Goal: Task Accomplishment & Management: Manage account settings

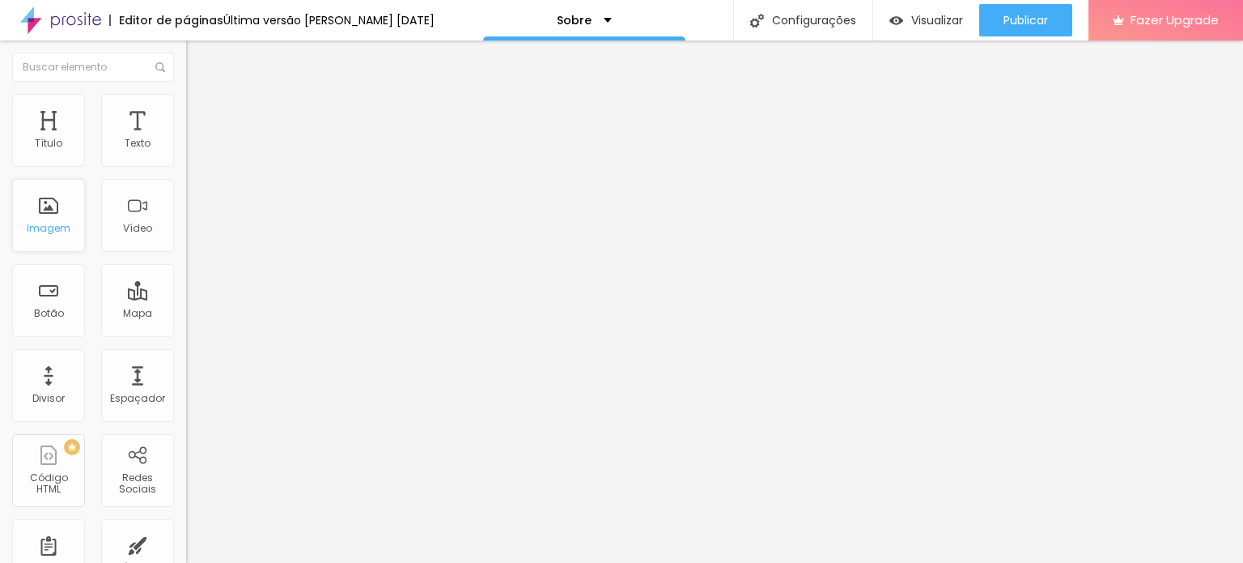
click at [61, 213] on div "Imagem" at bounding box center [48, 215] width 73 height 73
click at [186, 139] on span "Trocar imagem" at bounding box center [230, 132] width 88 height 14
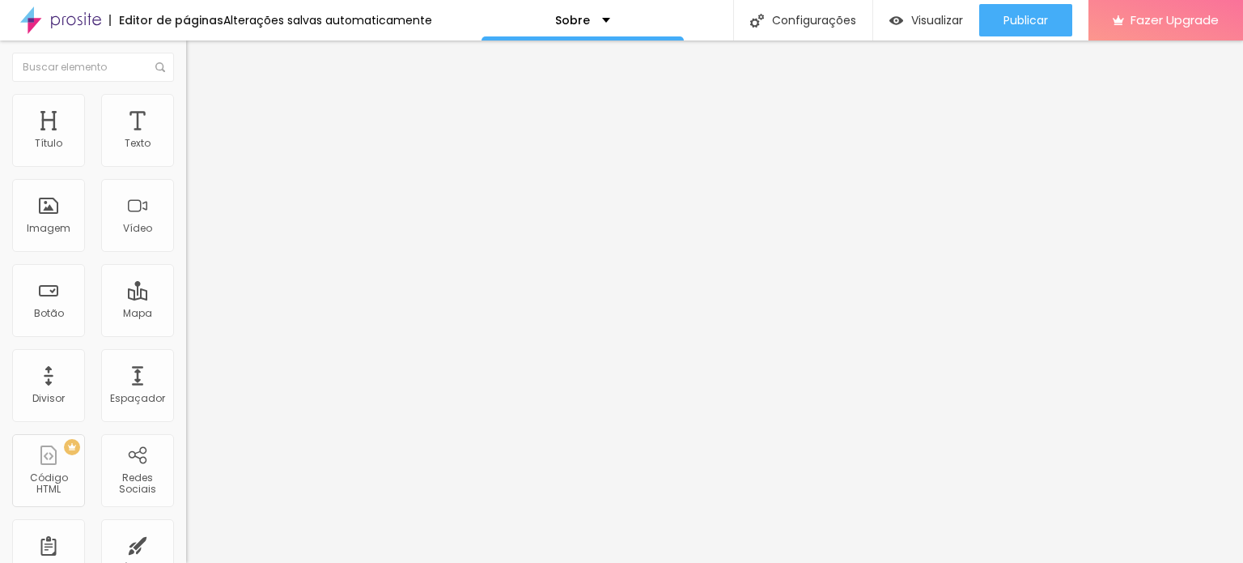
click at [186, 253] on span "Original" at bounding box center [205, 247] width 39 height 14
click at [186, 281] on div "Quadrado 1:1" at bounding box center [279, 276] width 186 height 10
click at [186, 273] on span "Padrão" at bounding box center [204, 266] width 36 height 14
click at [186, 261] on div "Cinema 16:9" at bounding box center [279, 257] width 186 height 10
click at [186, 296] on div "Original" at bounding box center [279, 292] width 186 height 10
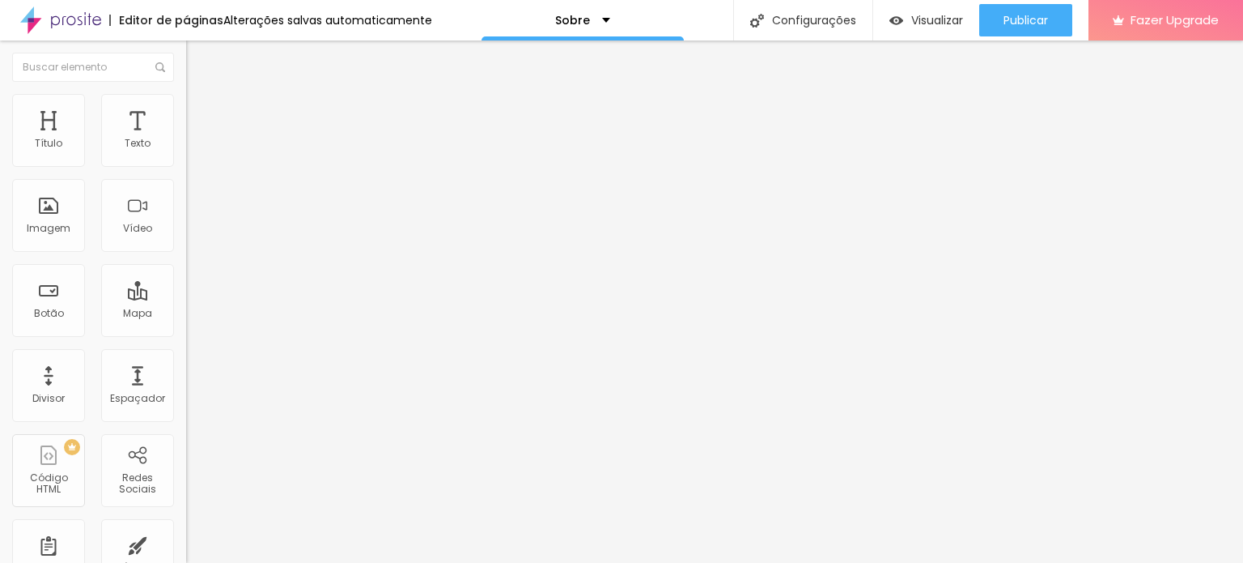
click at [186, 103] on li "Estilo" at bounding box center [279, 102] width 186 height 16
type input "95"
type input "90"
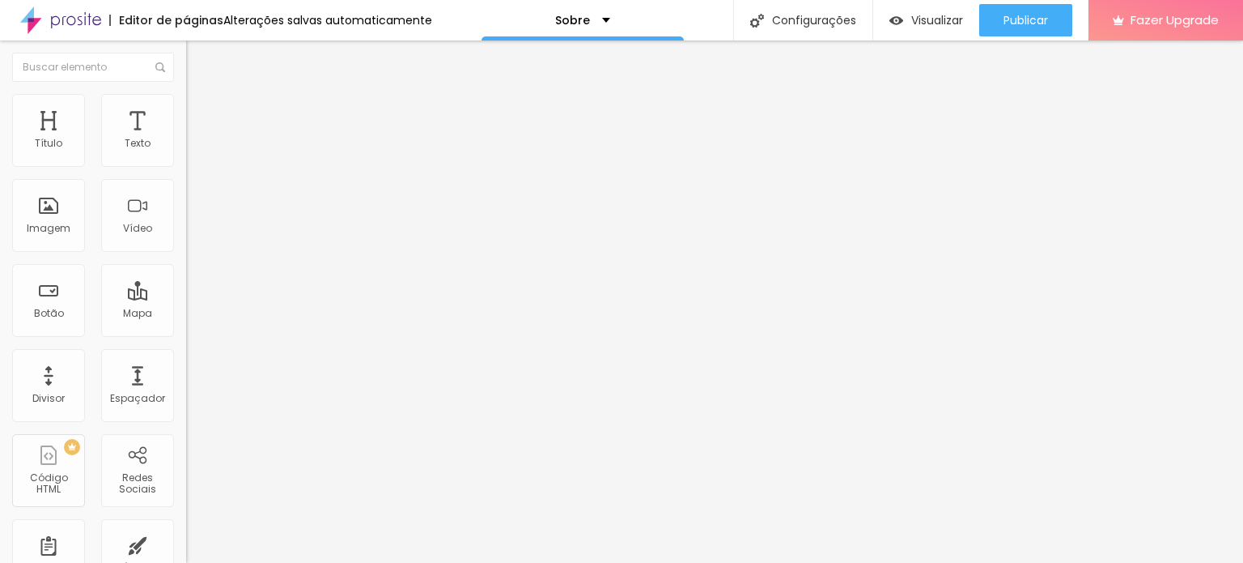
type input "85"
type input "80"
type input "75"
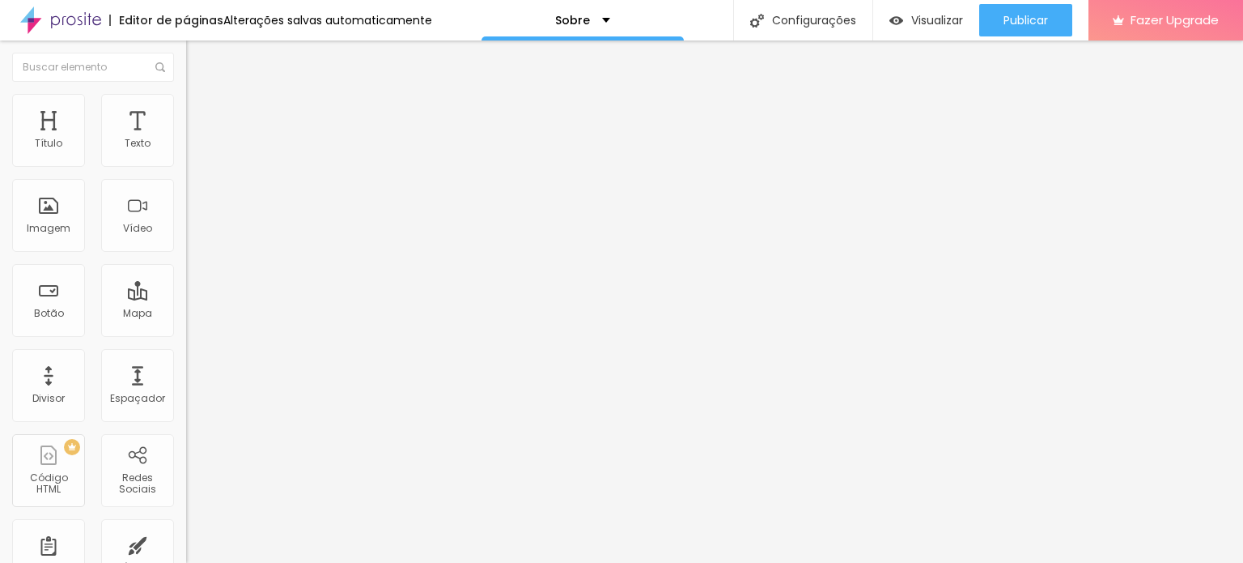
type input "75"
type input "70"
type input "65"
drag, startPoint x: 167, startPoint y: 172, endPoint x: 113, endPoint y: 175, distance: 54.3
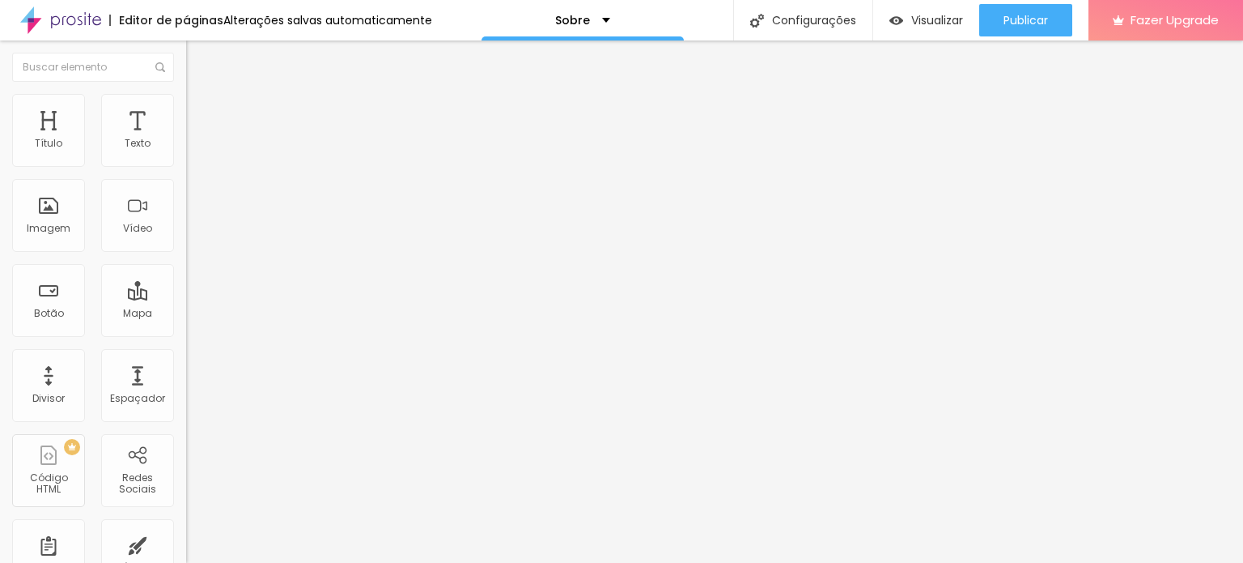
type input "65"
click at [186, 166] on input "range" at bounding box center [238, 159] width 104 height 13
click at [38, 216] on div "Imagem" at bounding box center [48, 215] width 73 height 73
click at [186, 107] on li "Estilo" at bounding box center [279, 102] width 186 height 16
type input "2"
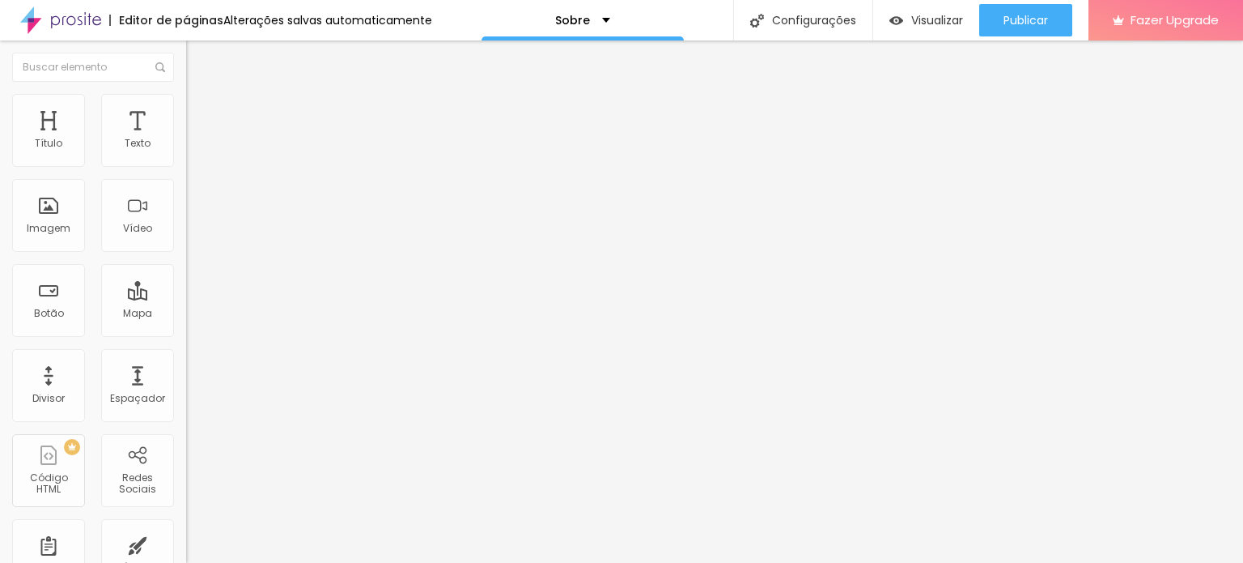
type input "2"
type input "4"
type input "6"
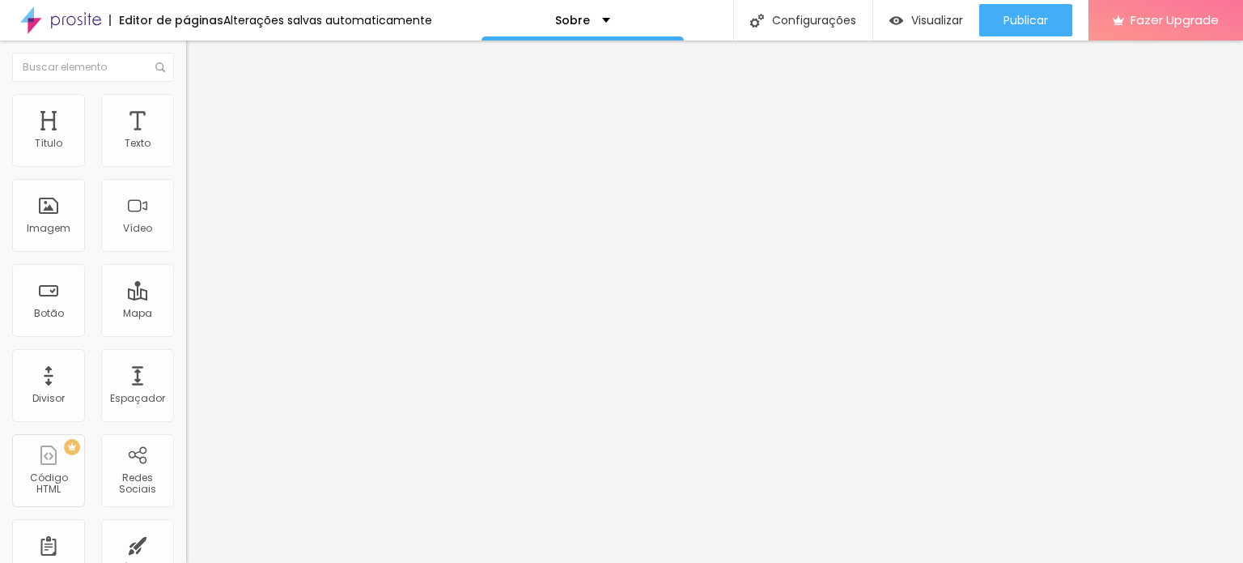
type input "8"
type input "12"
type input "15"
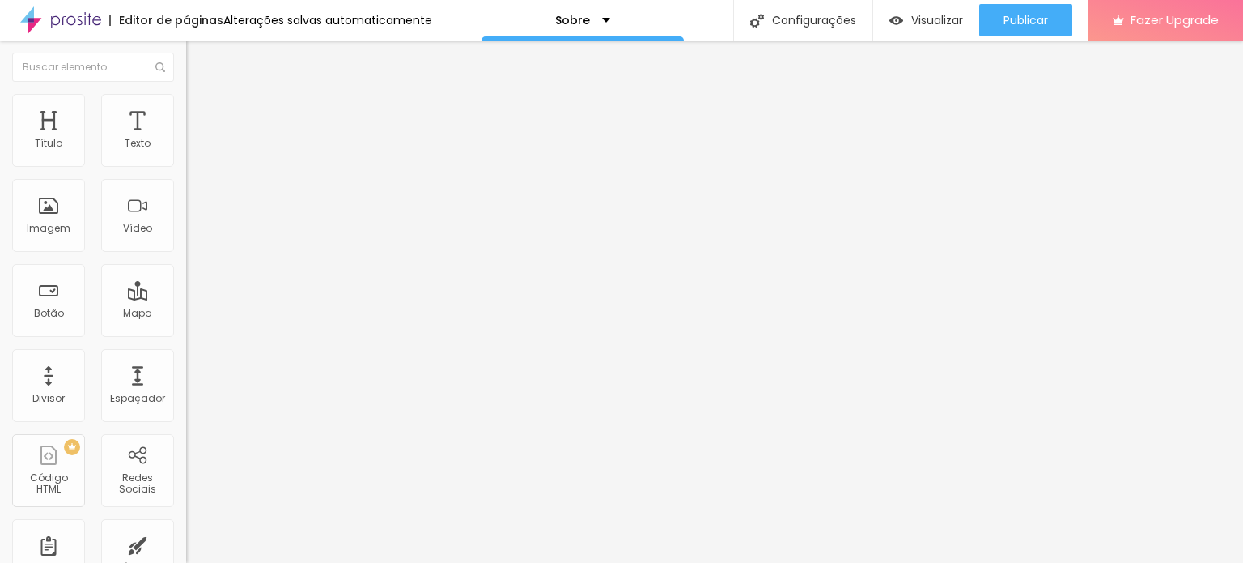
type input "15"
type input "16"
type input "19"
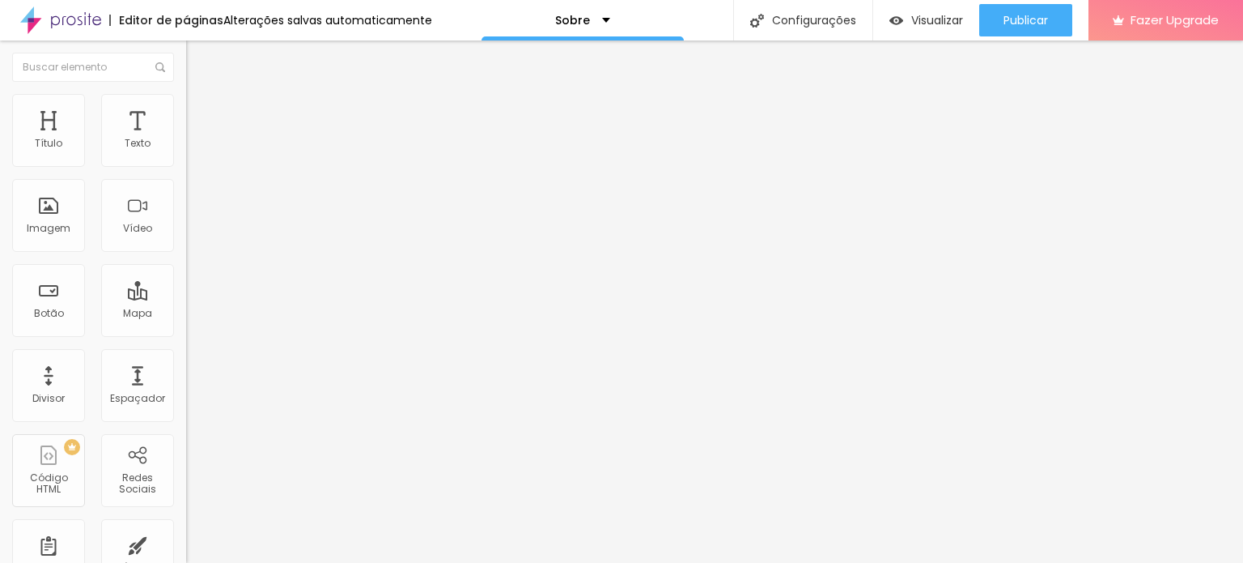
type input "23"
type input "29"
type input "46"
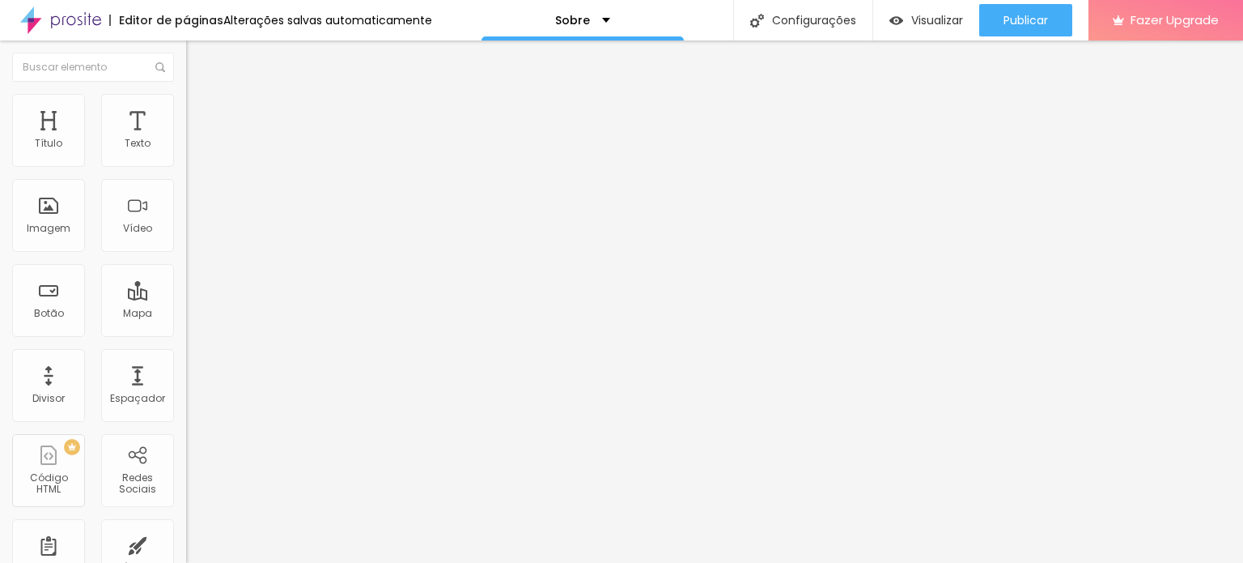
type input "46"
type input "54"
type input "66"
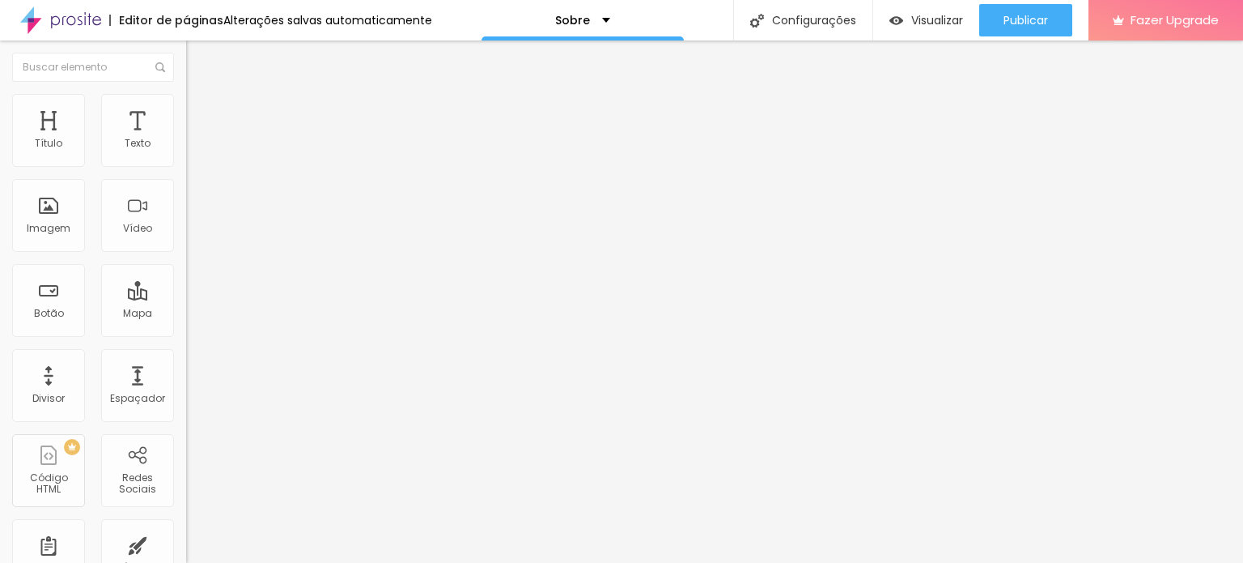
type input "70"
drag, startPoint x: 36, startPoint y: 201, endPoint x: 72, endPoint y: 205, distance: 36.6
click at [186, 355] on input "range" at bounding box center [238, 361] width 104 height 13
click at [193, 437] on icon "button" at bounding box center [198, 442] width 10 height 10
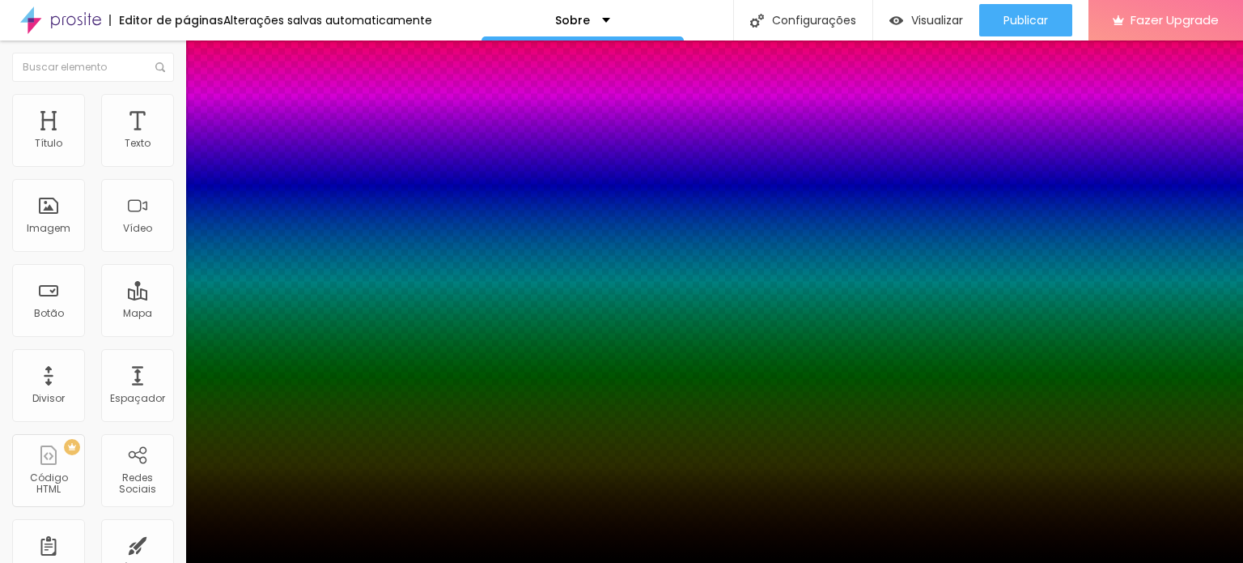
click at [301, 562] on div at bounding box center [621, 572] width 1243 height 0
click at [440, 562] on div at bounding box center [621, 563] width 1243 height 0
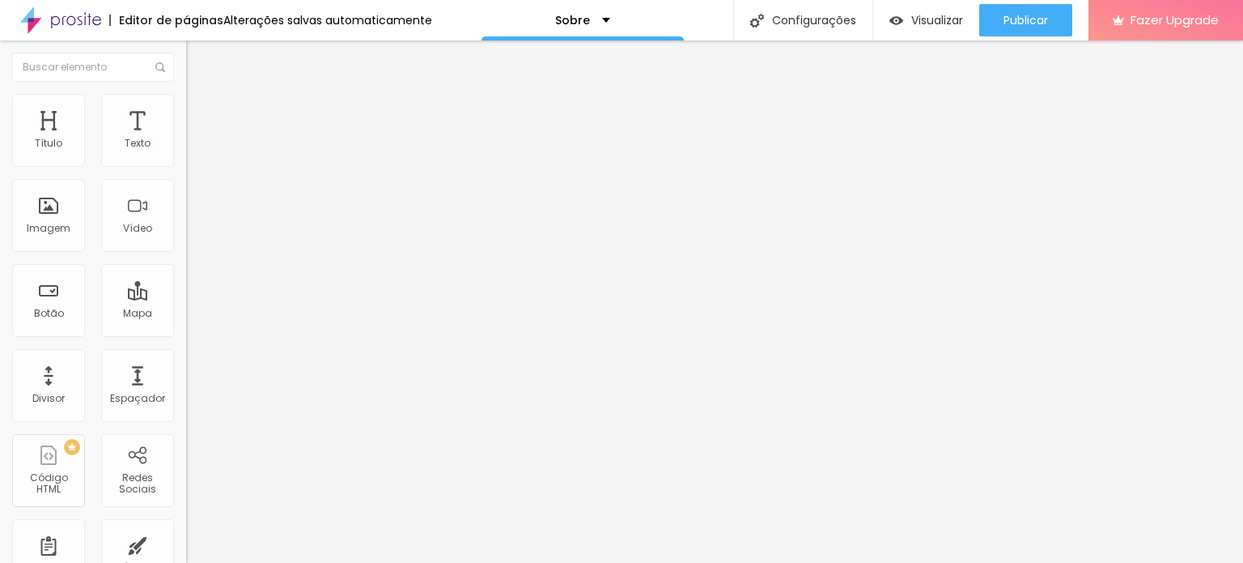
type input "74"
type input "200"
type input "197"
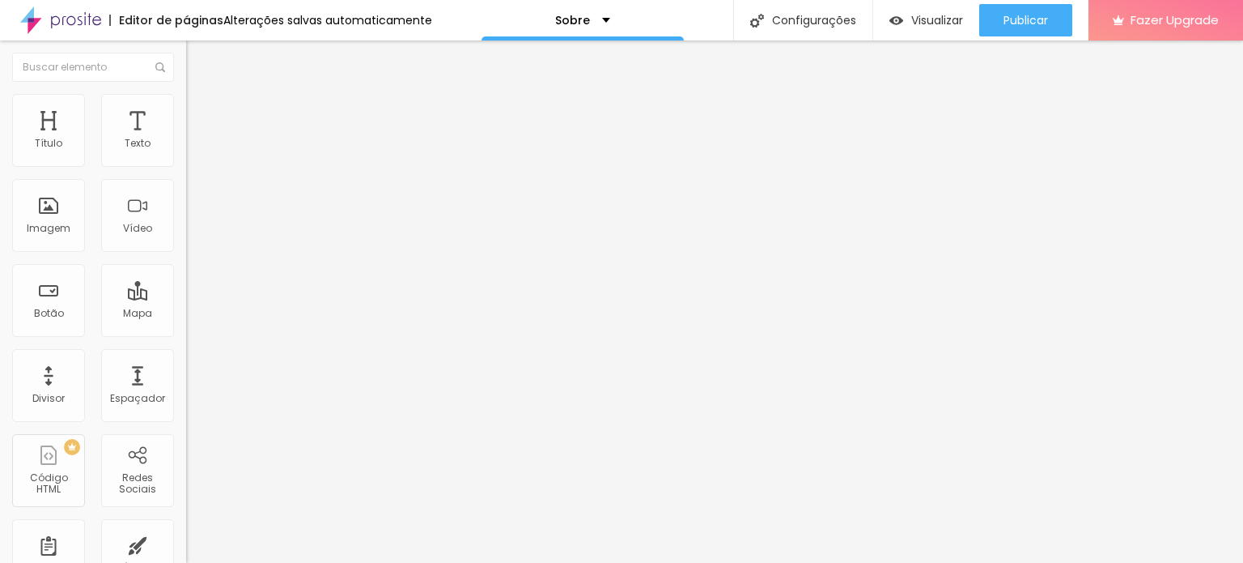
type input "197"
type input "186"
type input "183"
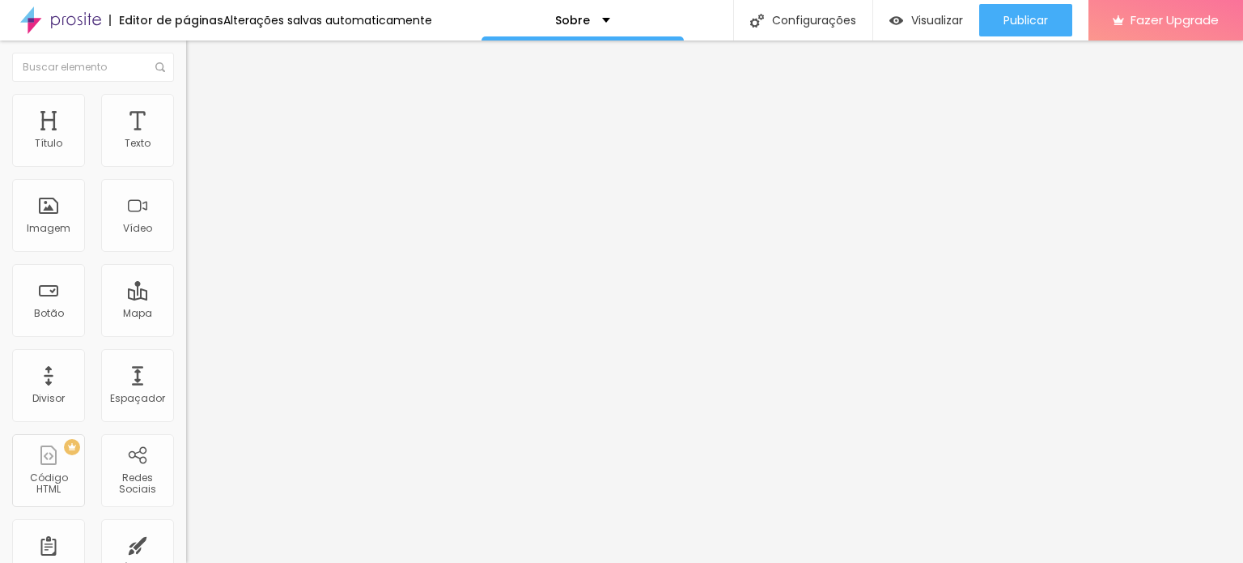
type input "179"
type input "173"
type input "166"
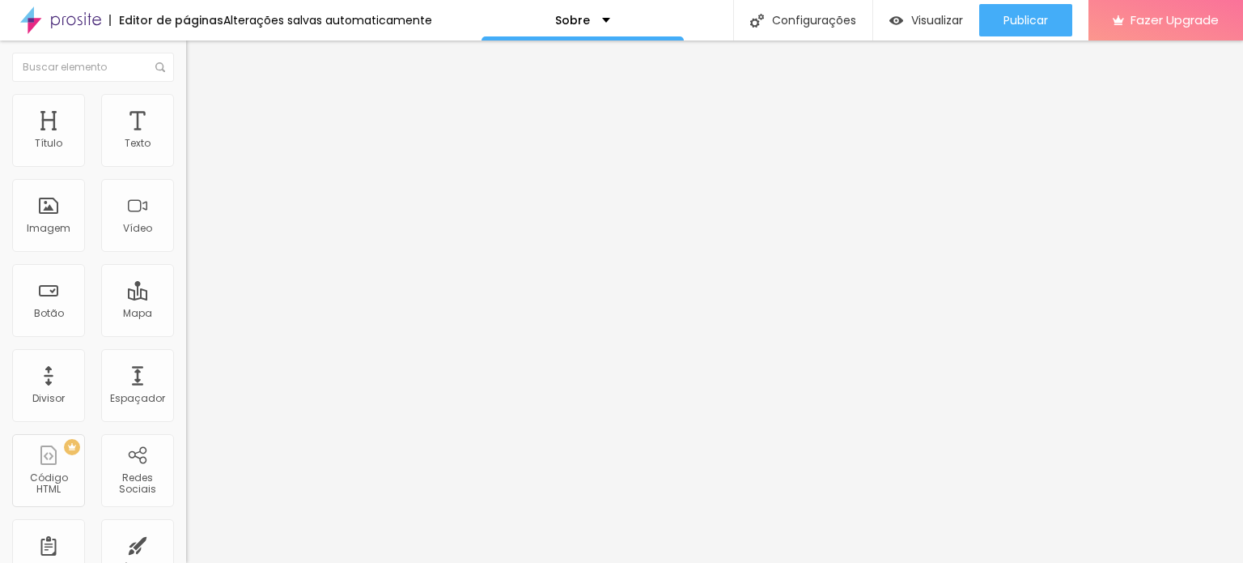
type input "166"
type input "154"
type input "149"
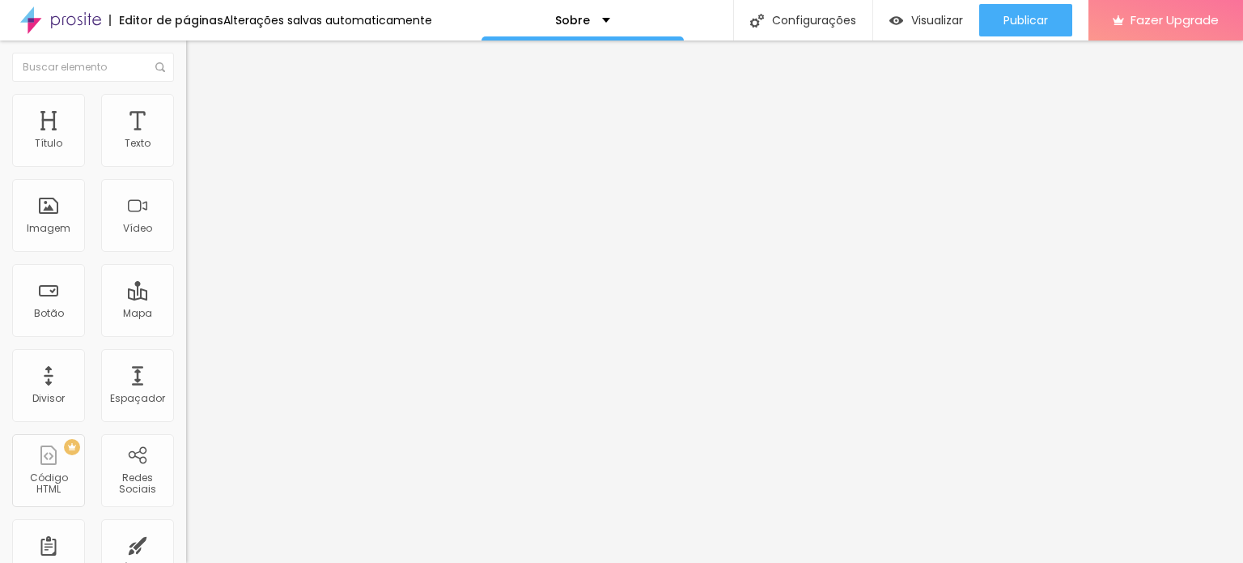
type input "146"
type input "145"
type input "141"
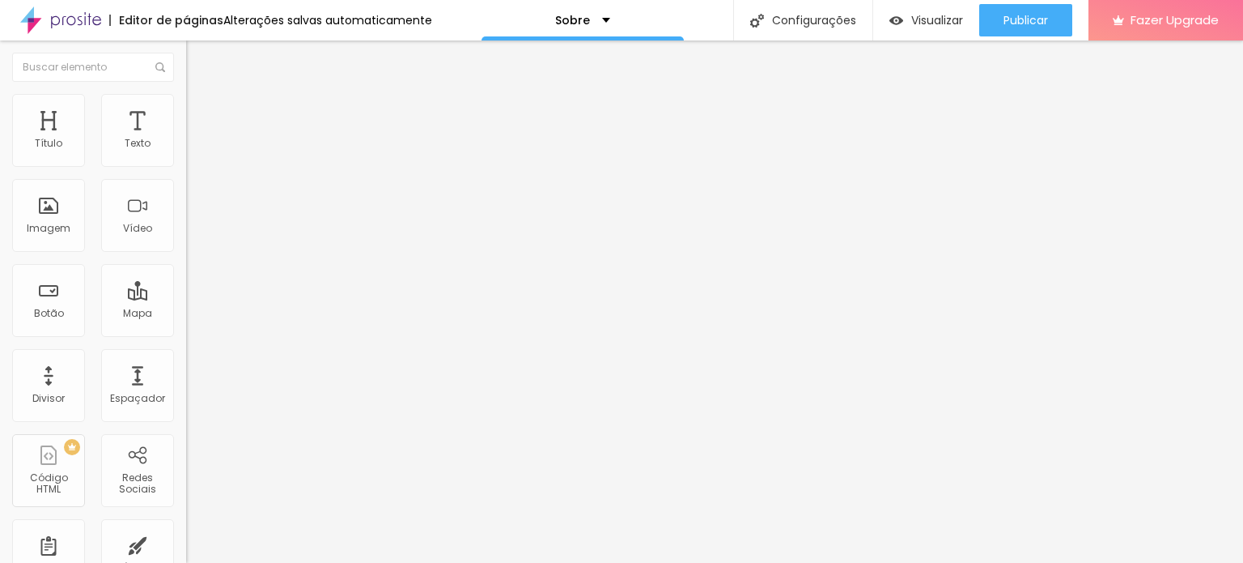
type input "141"
type input "140"
type input "136"
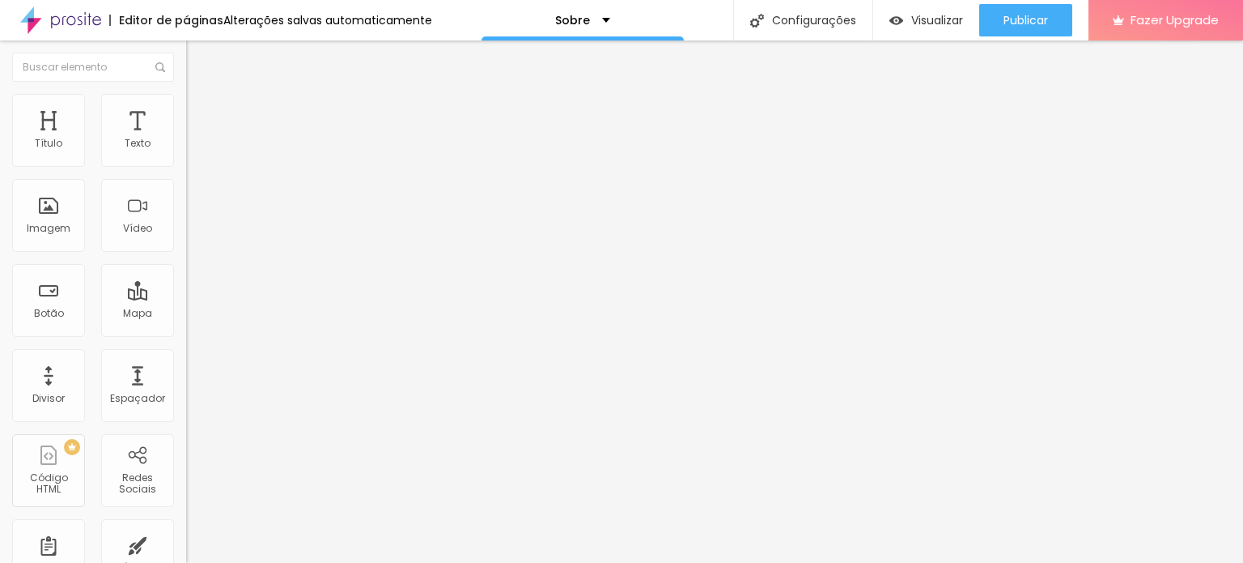
type input "132"
type input "129"
type input "125"
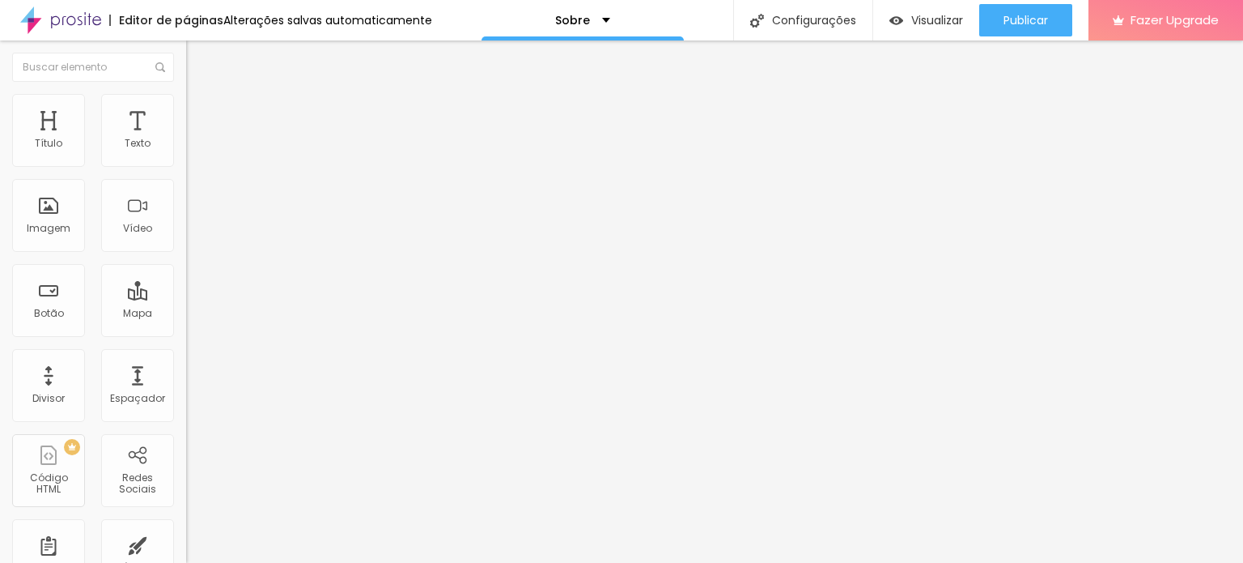
type input "125"
type input "116"
type input "102"
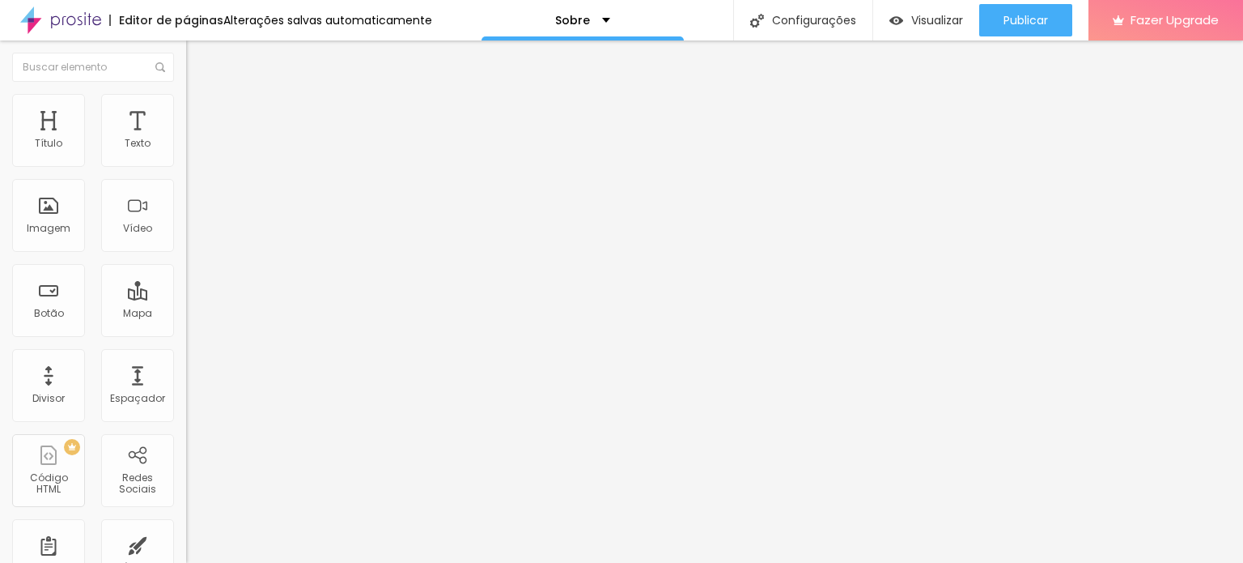
type input "91"
type input "82"
type input "79"
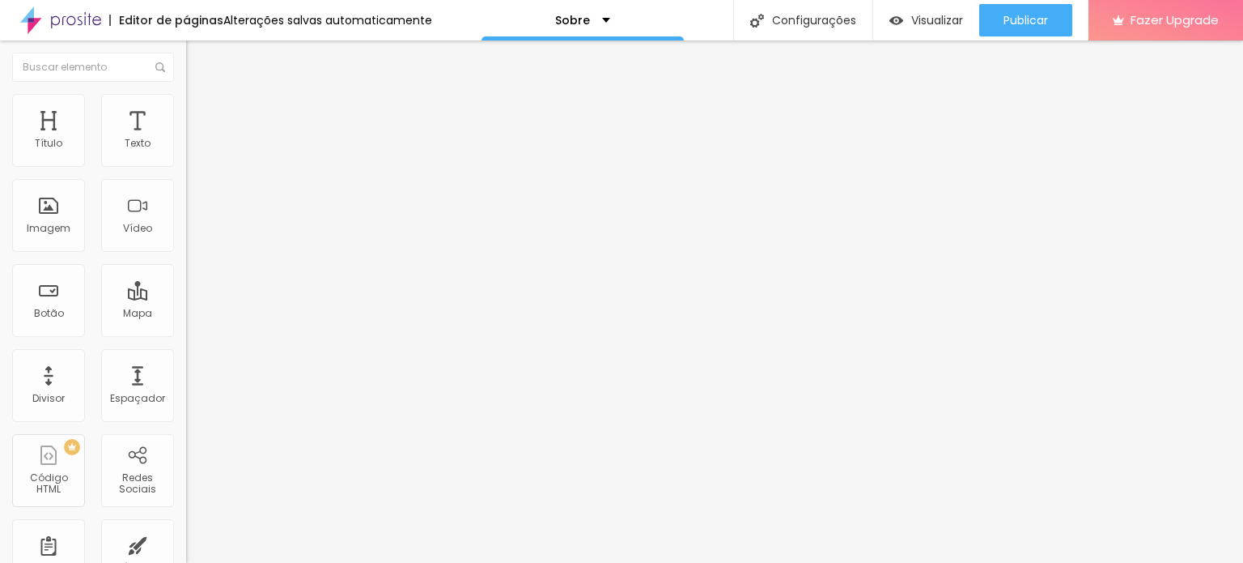
type input "79"
type input "74"
type input "71"
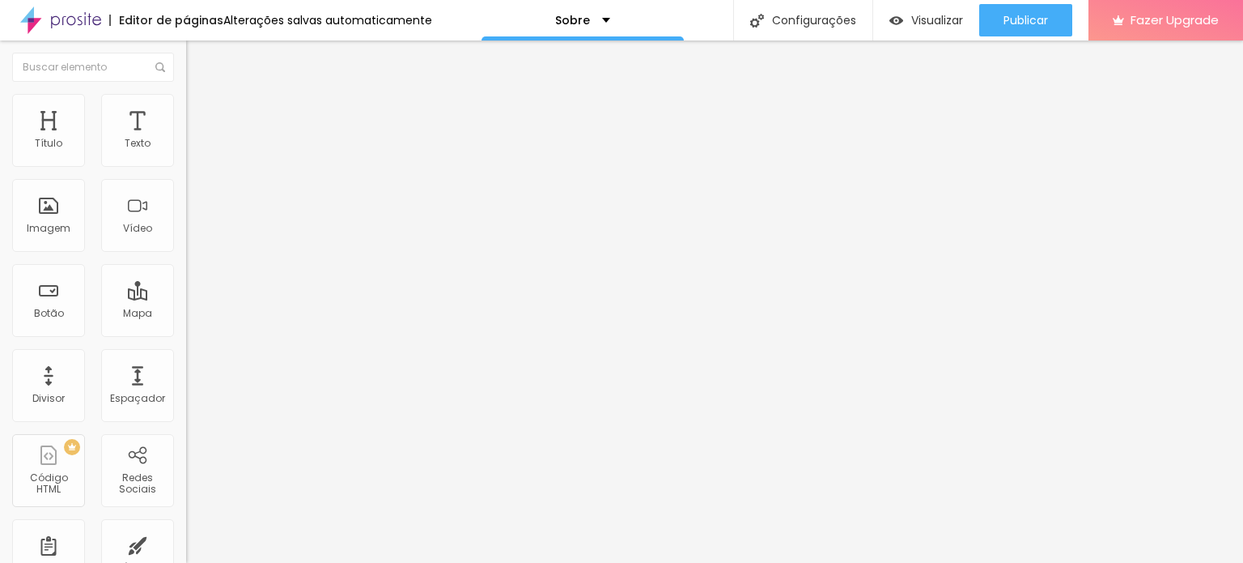
type input "66"
type input "56"
type input "52"
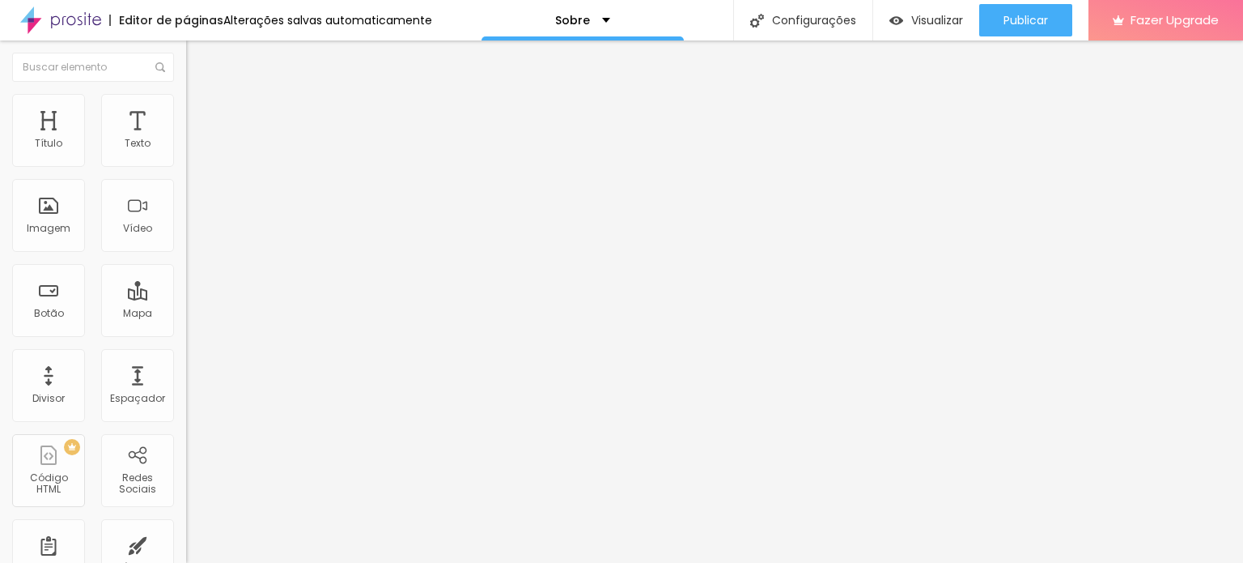
type input "52"
type input "46"
type input "40"
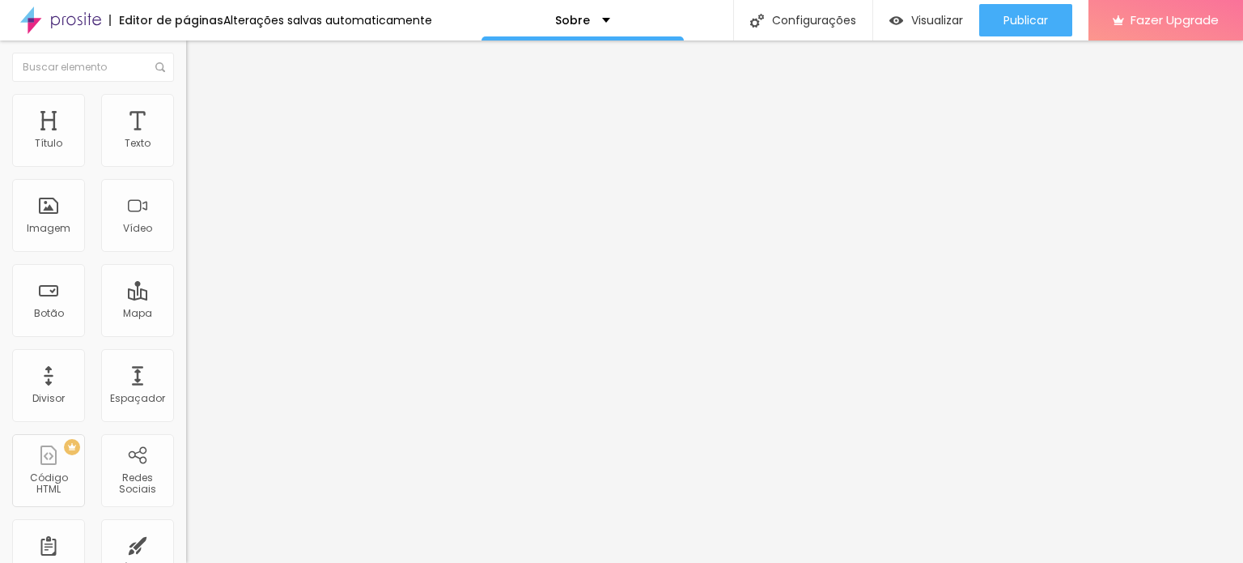
type input "33"
type input "25"
type input "23"
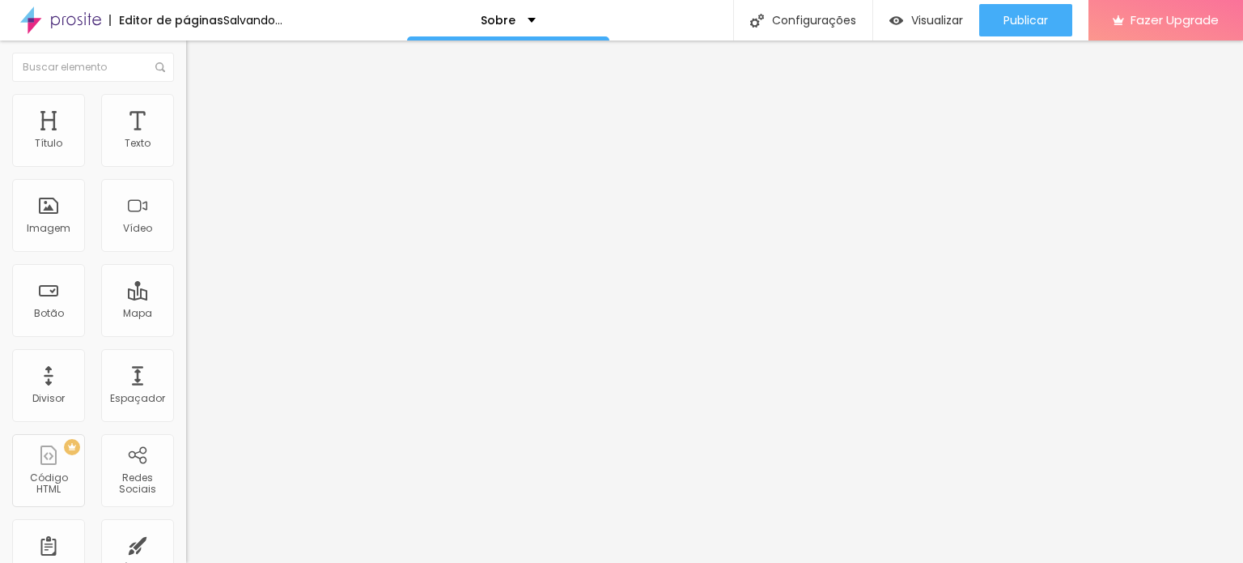
type input "23"
type input "19"
type input "12"
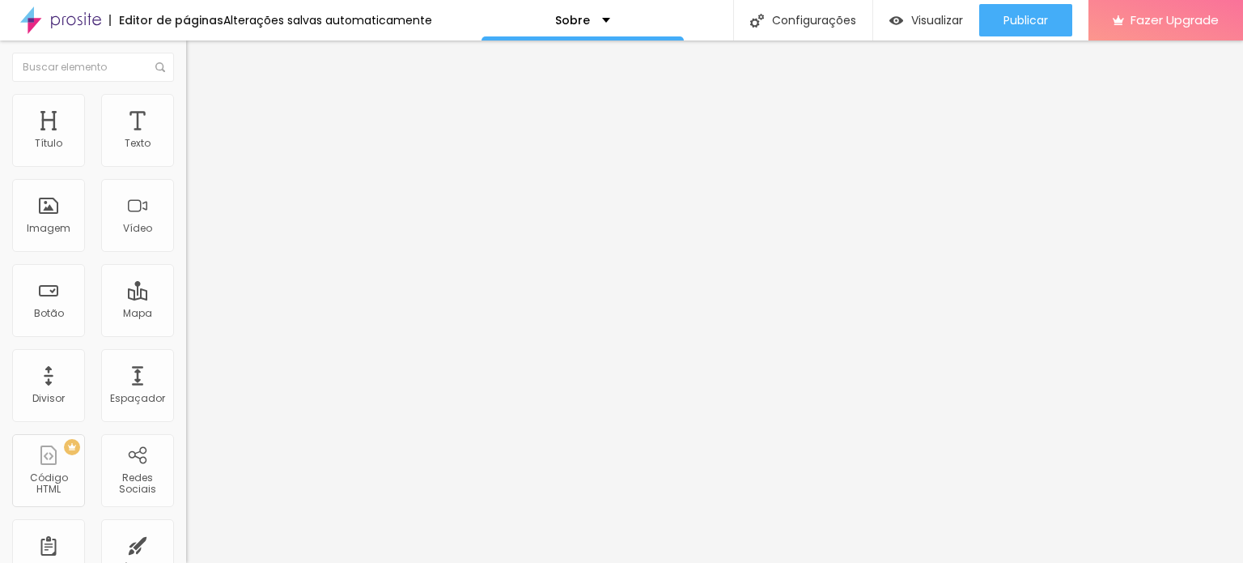
type input "9"
type input "7"
type input "3"
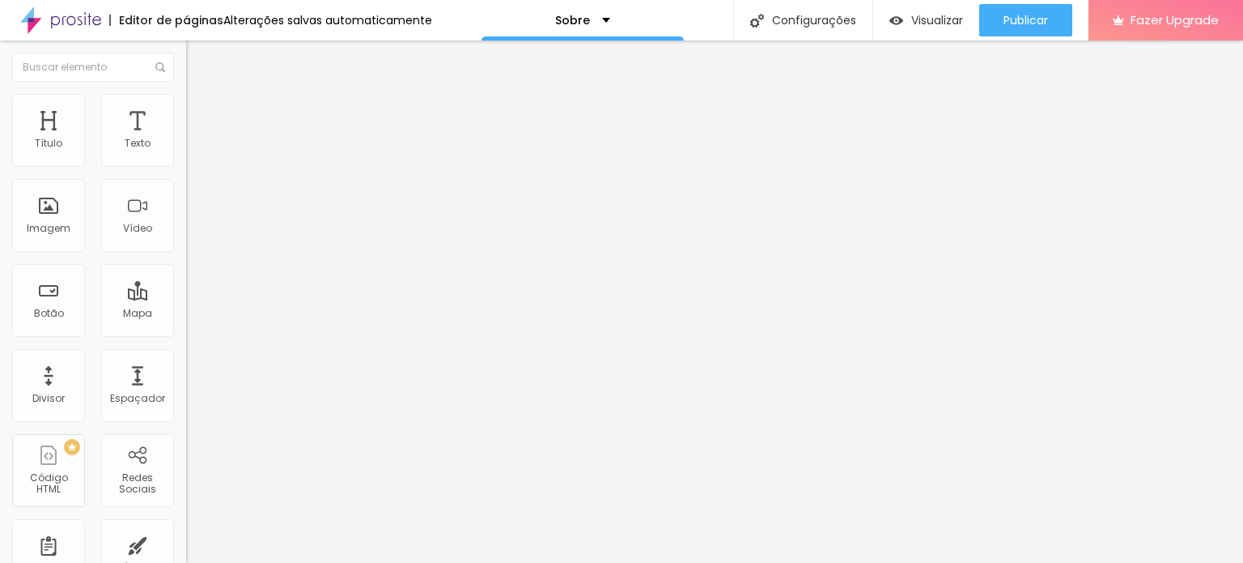
type input "3"
type input "2"
type input "4"
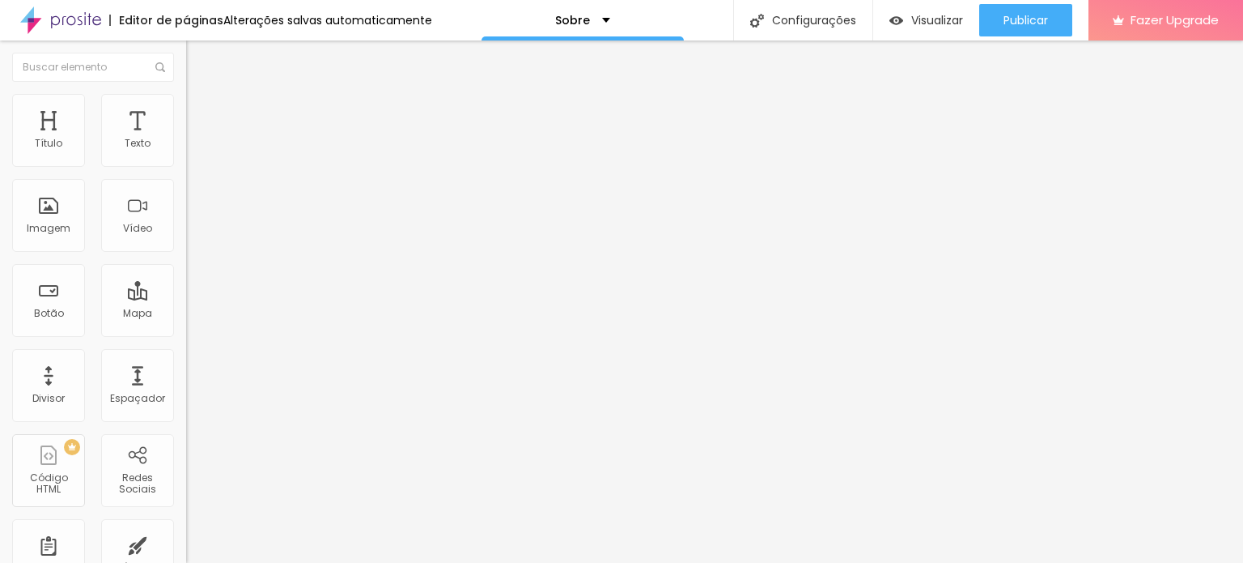
type input "6"
type input "3"
drag, startPoint x: 73, startPoint y: 203, endPoint x: 39, endPoint y: 194, distance: 35.1
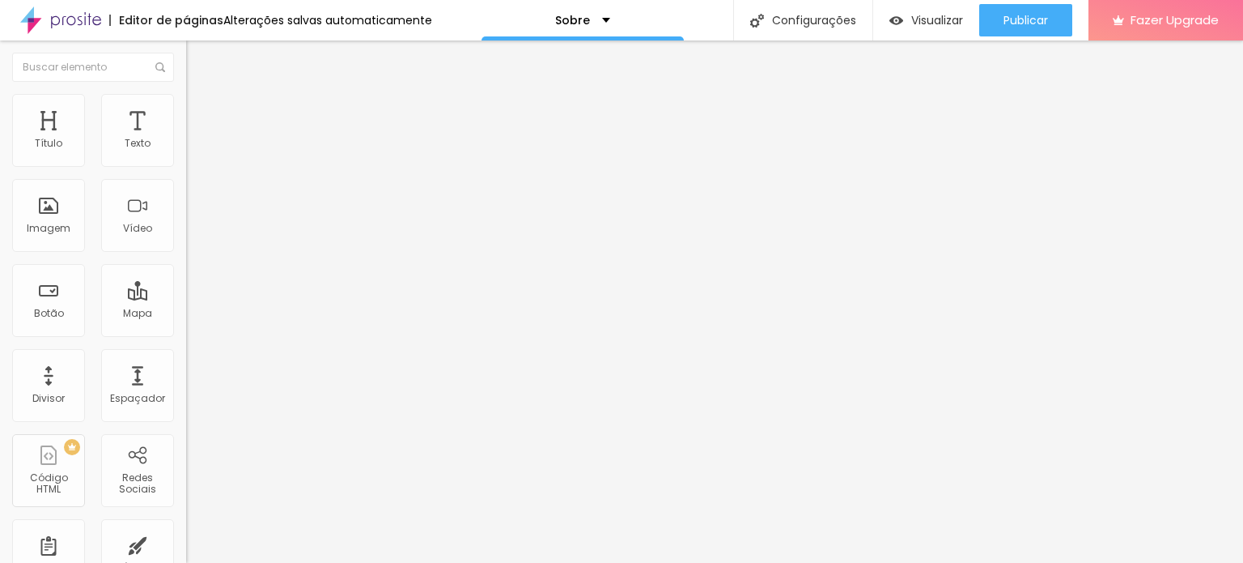
type input "3"
click at [186, 355] on input "range" at bounding box center [238, 361] width 104 height 13
click at [186, 110] on img at bounding box center [193, 117] width 15 height 15
click at [186, 118] on ul "Conteúdo Estilo Avançado" at bounding box center [279, 102] width 186 height 49
click at [201, 96] on span "Conteúdo" at bounding box center [226, 89] width 50 height 14
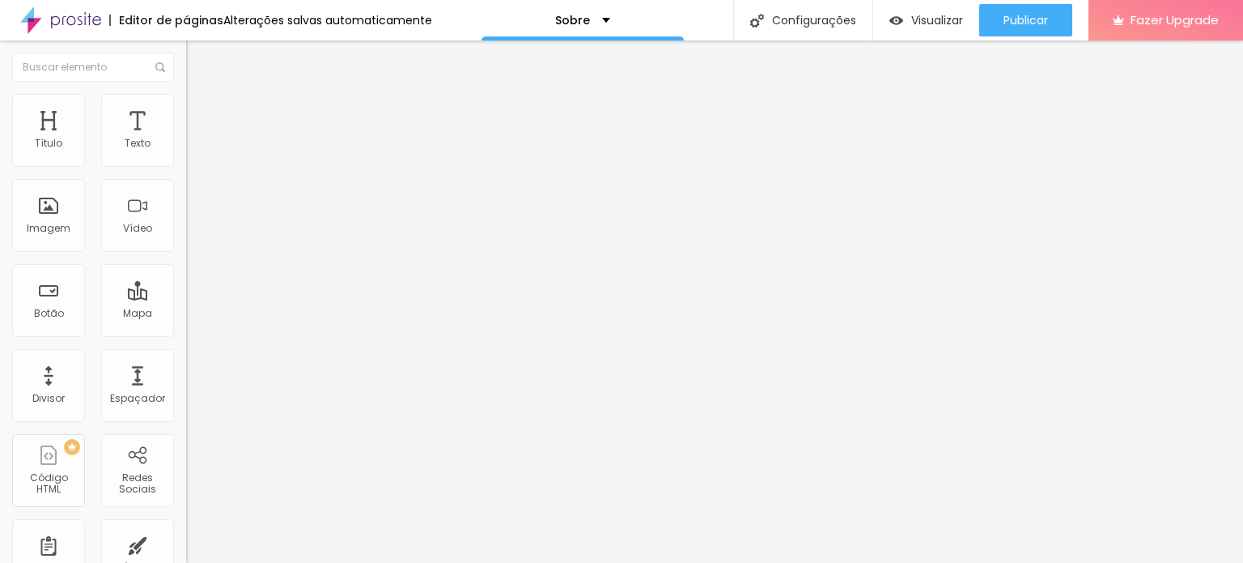
click at [317, 25] on div "Alterações salvas automaticamente" at bounding box center [327, 20] width 209 height 11
click at [186, 94] on li "Estilo" at bounding box center [279, 102] width 186 height 16
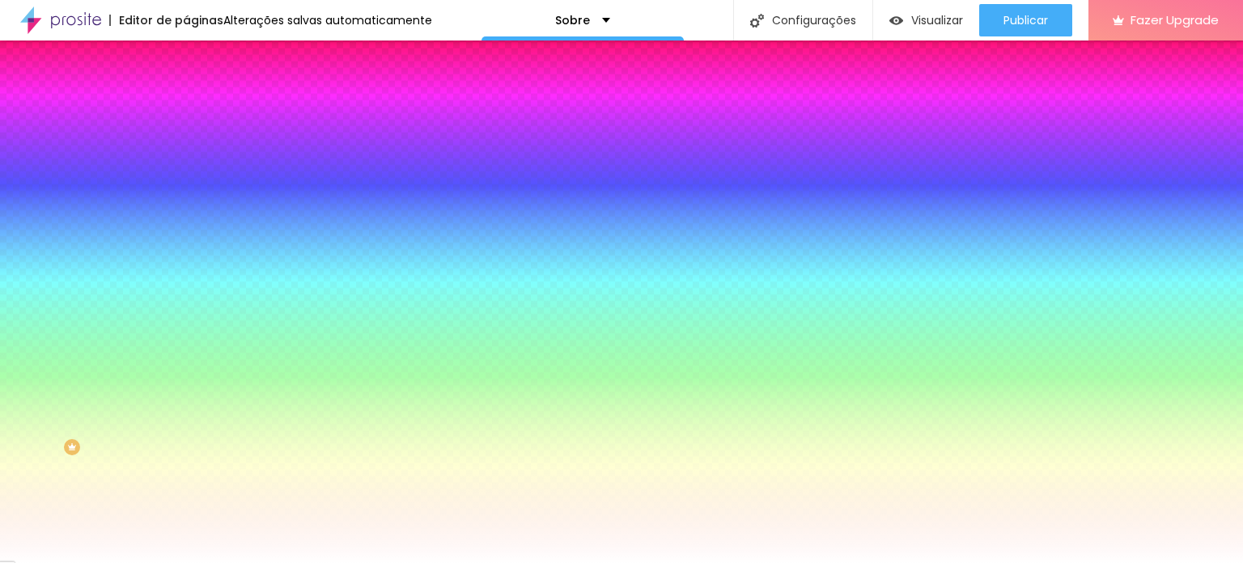
click at [186, 236] on input "#FFFFFF" at bounding box center [283, 228] width 194 height 16
click at [186, 202] on div "Cor de fundo" at bounding box center [279, 197] width 186 height 10
click at [193, 215] on icon "button" at bounding box center [198, 209] width 11 height 11
click at [186, 220] on div at bounding box center [279, 220] width 186 height 0
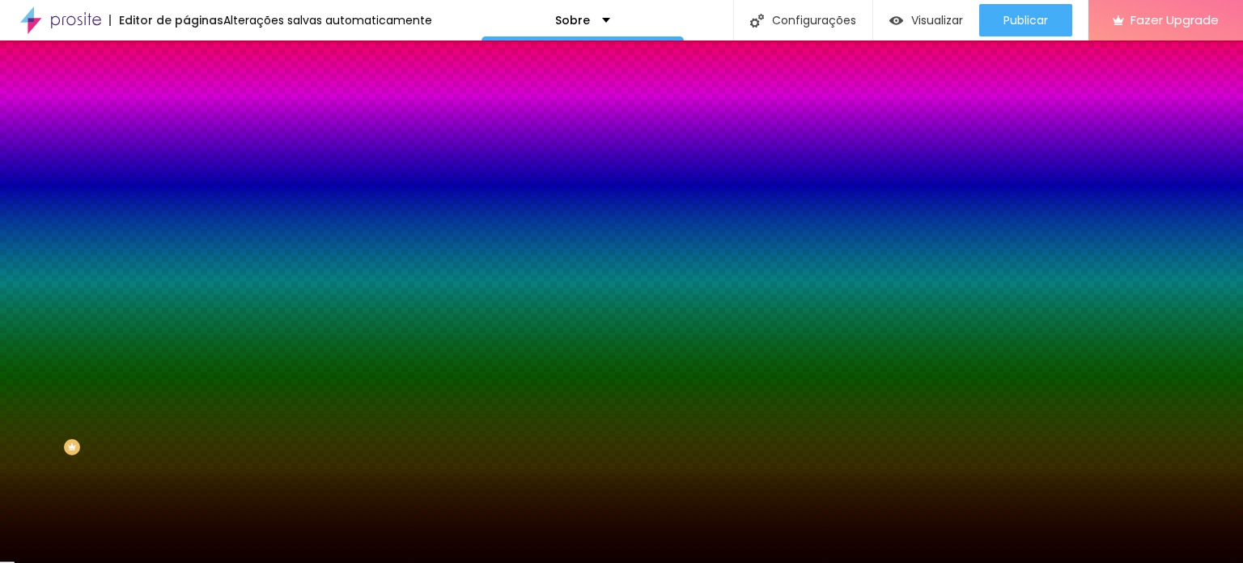
click at [123, 428] on div at bounding box center [621, 281] width 1243 height 563
click at [29, 433] on div at bounding box center [621, 281] width 1243 height 563
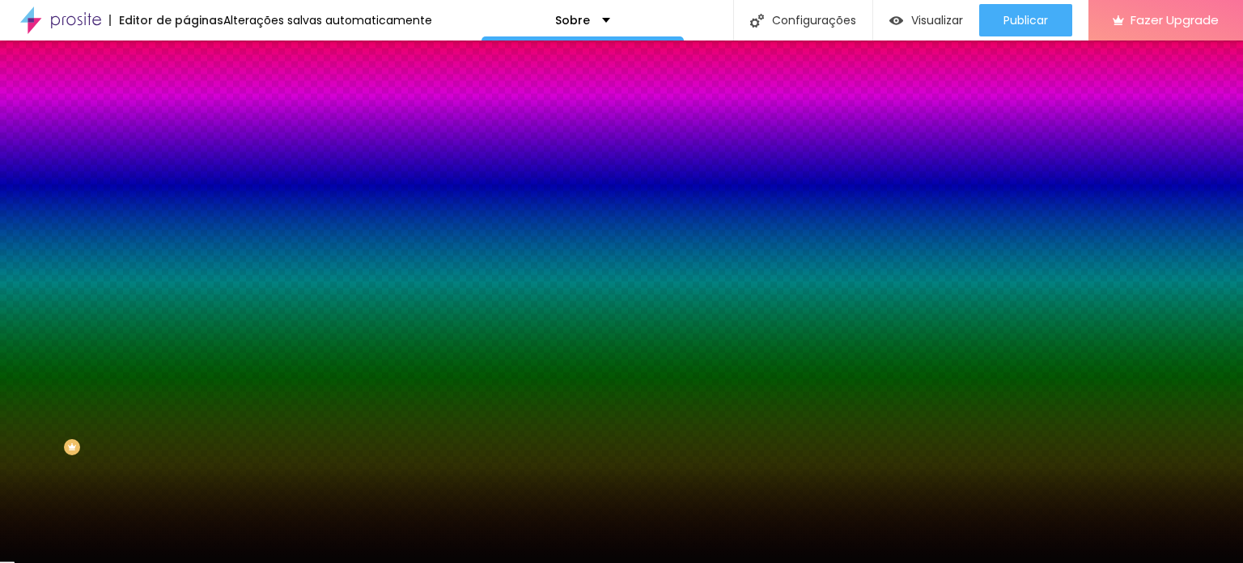
type input "#050404"
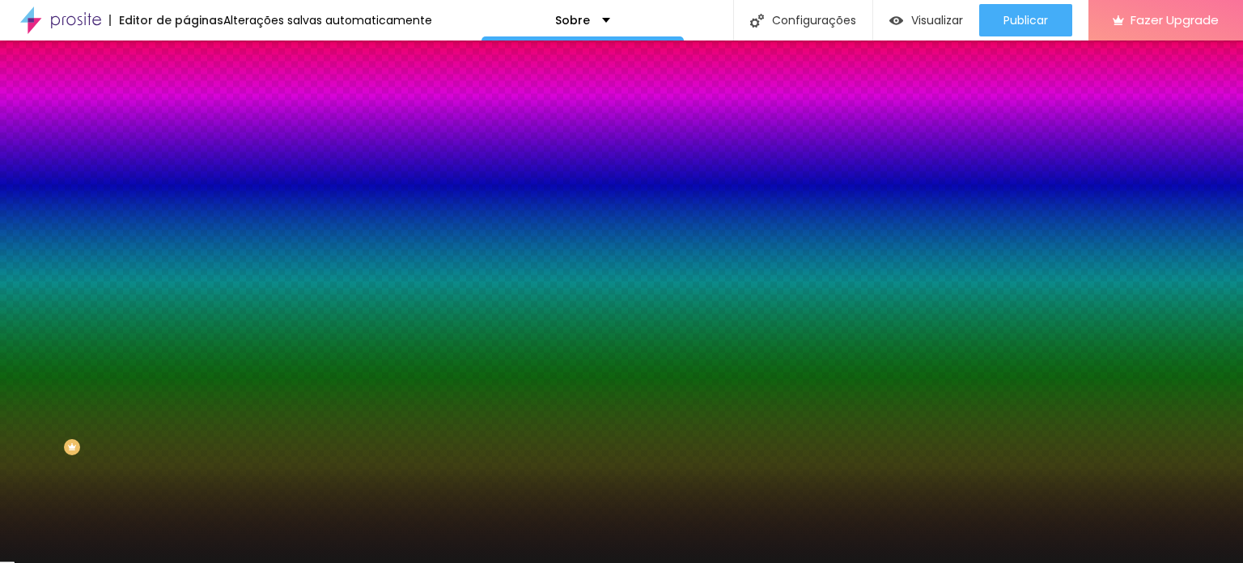
click at [28, 424] on div at bounding box center [621, 281] width 1243 height 563
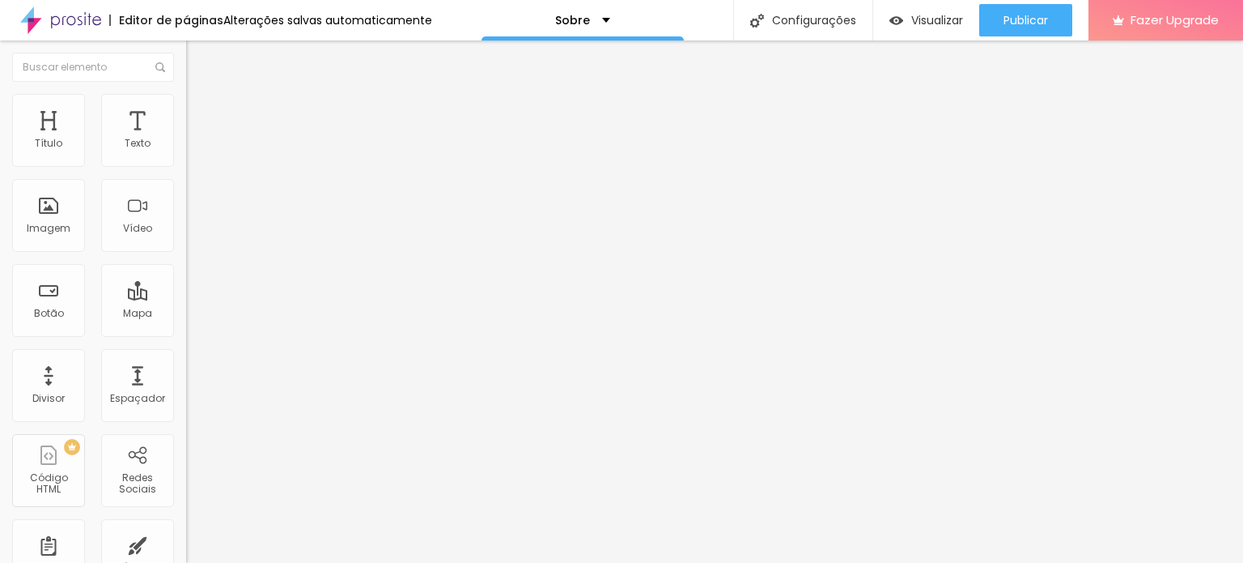
click at [186, 147] on span "Encaixotado" at bounding box center [217, 141] width 63 height 14
click at [186, 94] on img at bounding box center [193, 101] width 15 height 15
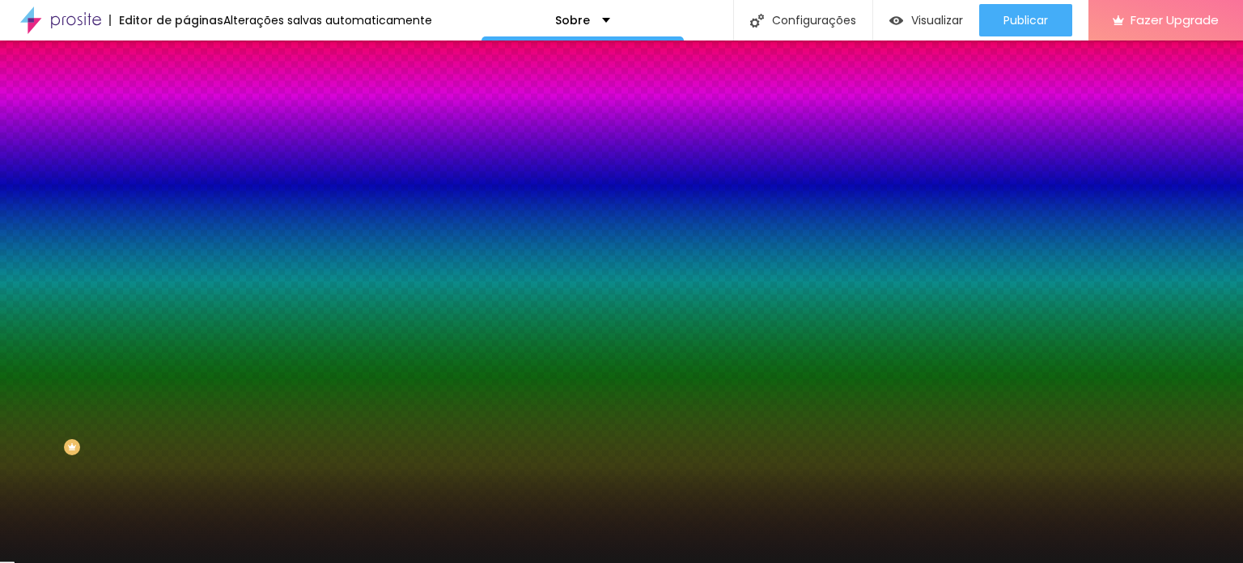
click at [186, 220] on div at bounding box center [279, 220] width 186 height 0
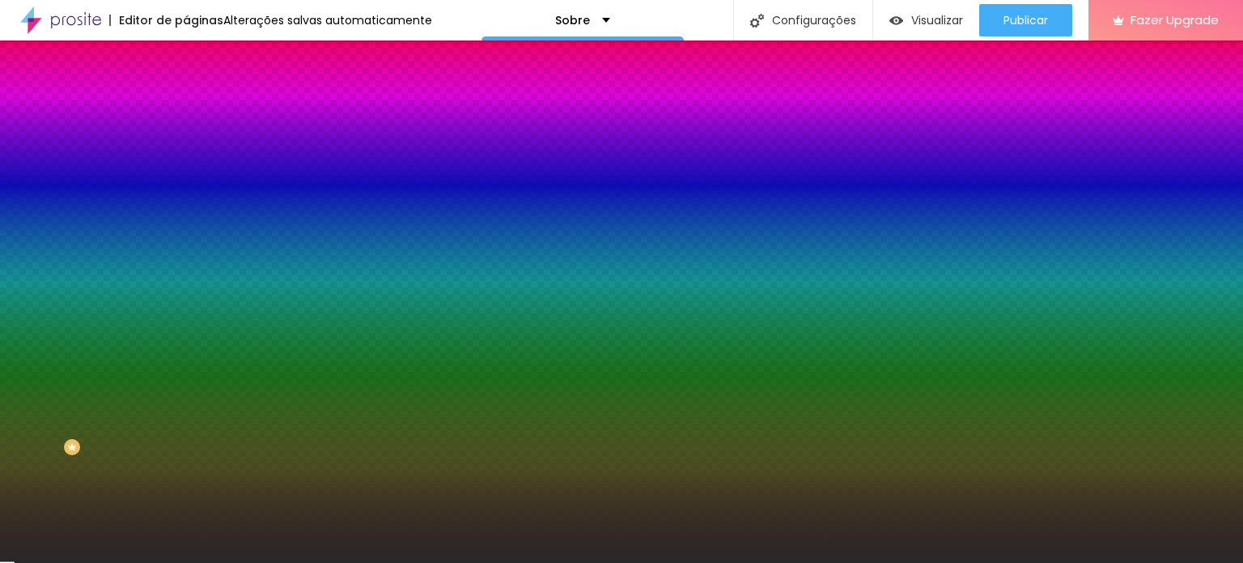
click at [24, 416] on div at bounding box center [621, 281] width 1243 height 563
type input "#212121"
click at [26, 419] on div at bounding box center [621, 281] width 1243 height 563
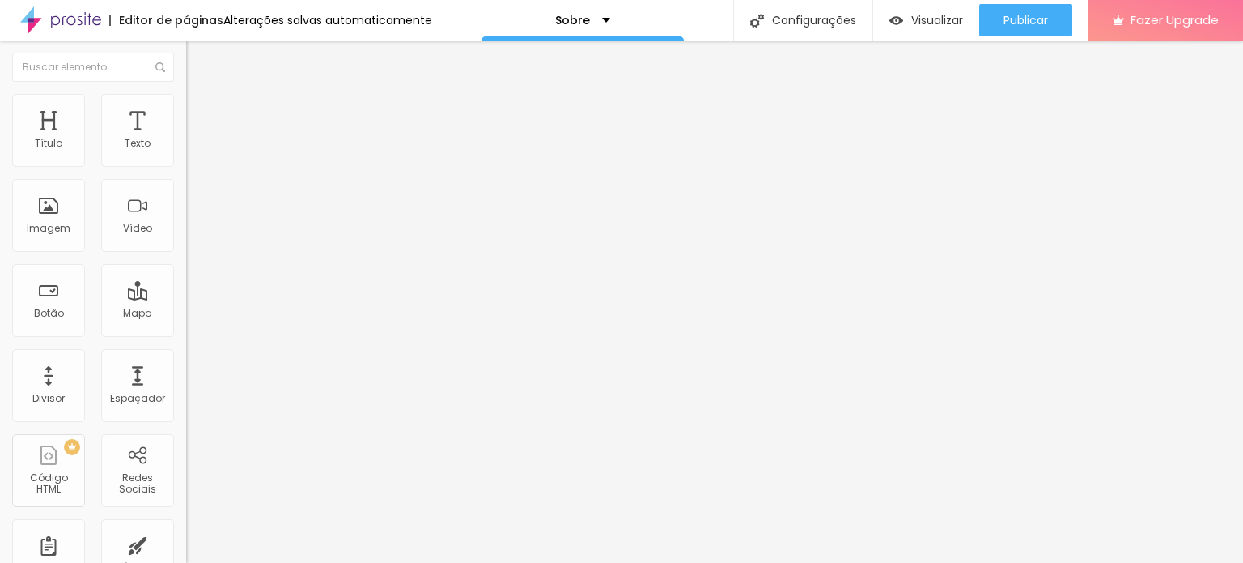
click at [201, 112] on span "Estilo" at bounding box center [213, 105] width 25 height 14
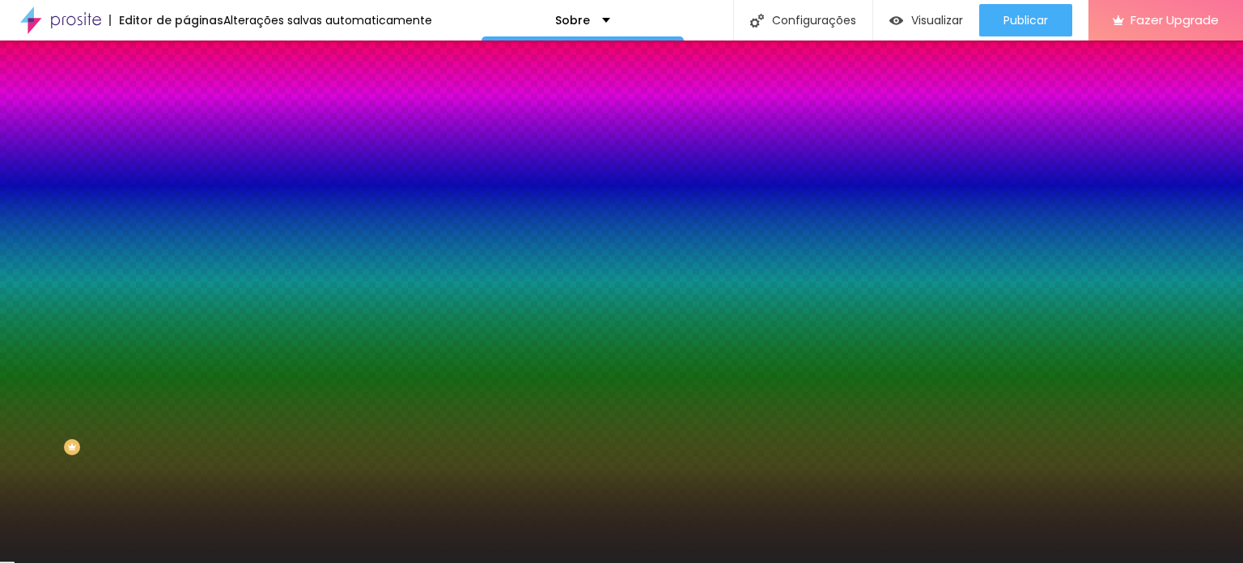
click at [186, 236] on div "Cor de fundo Voltar ao padrão #212121" at bounding box center [279, 214] width 186 height 45
click at [186, 220] on div at bounding box center [279, 220] width 186 height 0
click at [62, 475] on div at bounding box center [63, 476] width 3 height 3
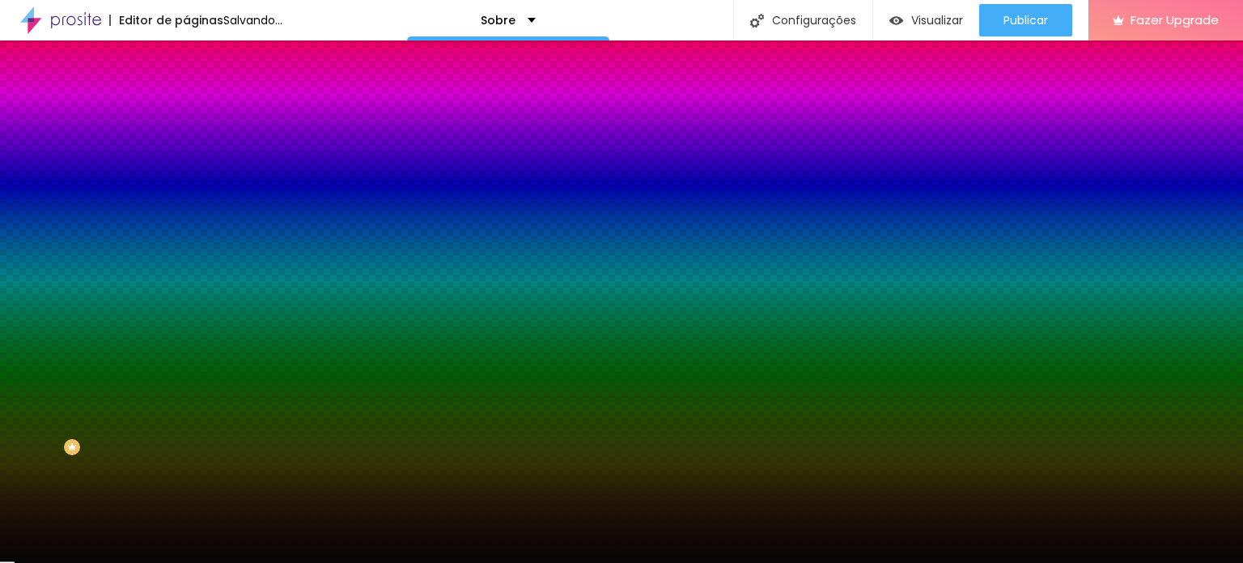
click at [154, 543] on div at bounding box center [155, 544] width 3 height 3
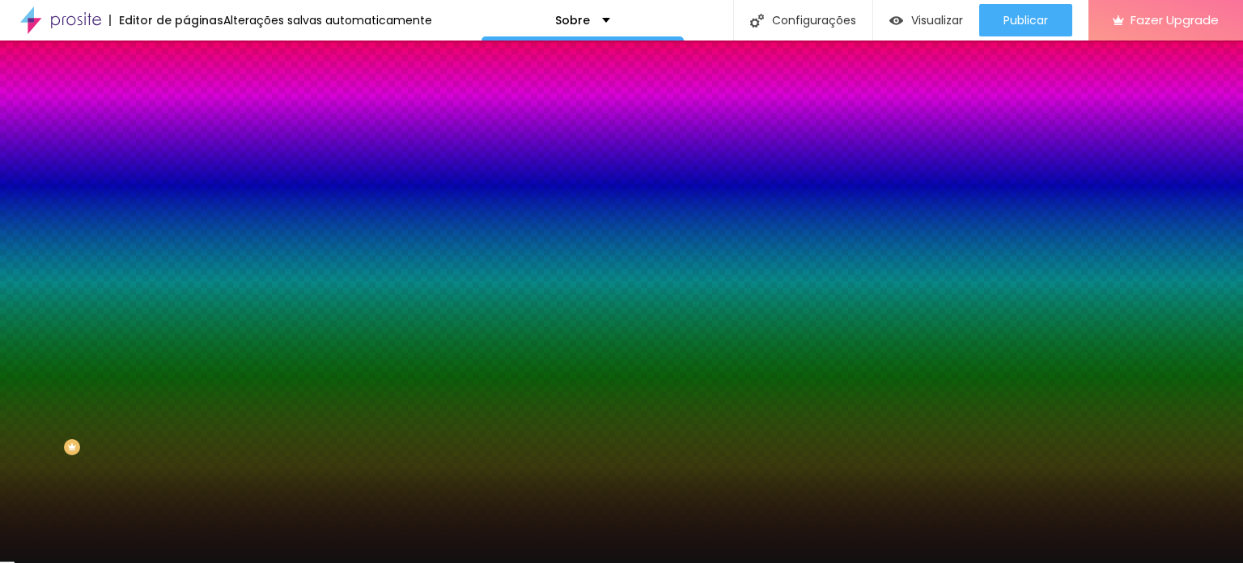
click at [36, 427] on div at bounding box center [621, 281] width 1243 height 563
click at [31, 428] on div at bounding box center [621, 281] width 1243 height 563
click at [26, 431] on div at bounding box center [621, 281] width 1243 height 563
click at [186, 336] on div "Imagem de fundo Adicionar imagem Efeito da Imagem Nenhum Nenhum Parallax Cor de…" at bounding box center [279, 231] width 186 height 210
click at [186, 220] on div at bounding box center [279, 220] width 186 height 0
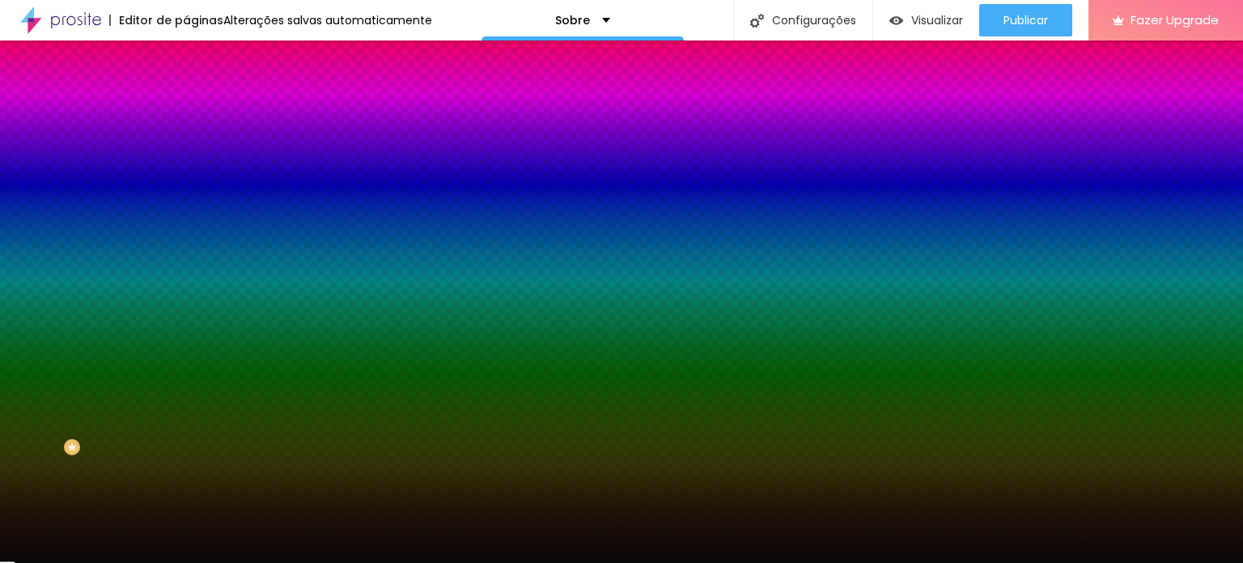
click at [46, 431] on div at bounding box center [621, 281] width 1243 height 563
click at [68, 431] on div at bounding box center [621, 281] width 1243 height 563
click at [52, 418] on div at bounding box center [621, 281] width 1243 height 563
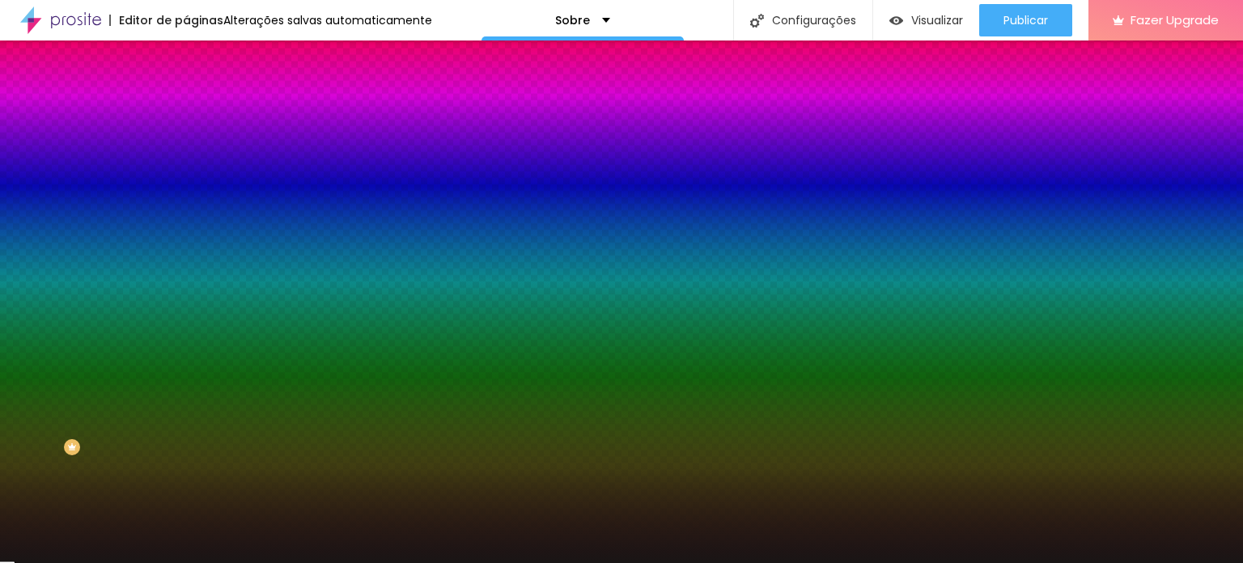
click at [43, 423] on div at bounding box center [621, 281] width 1243 height 563
type input "#191515"
click at [32, 414] on div at bounding box center [621, 281] width 1243 height 563
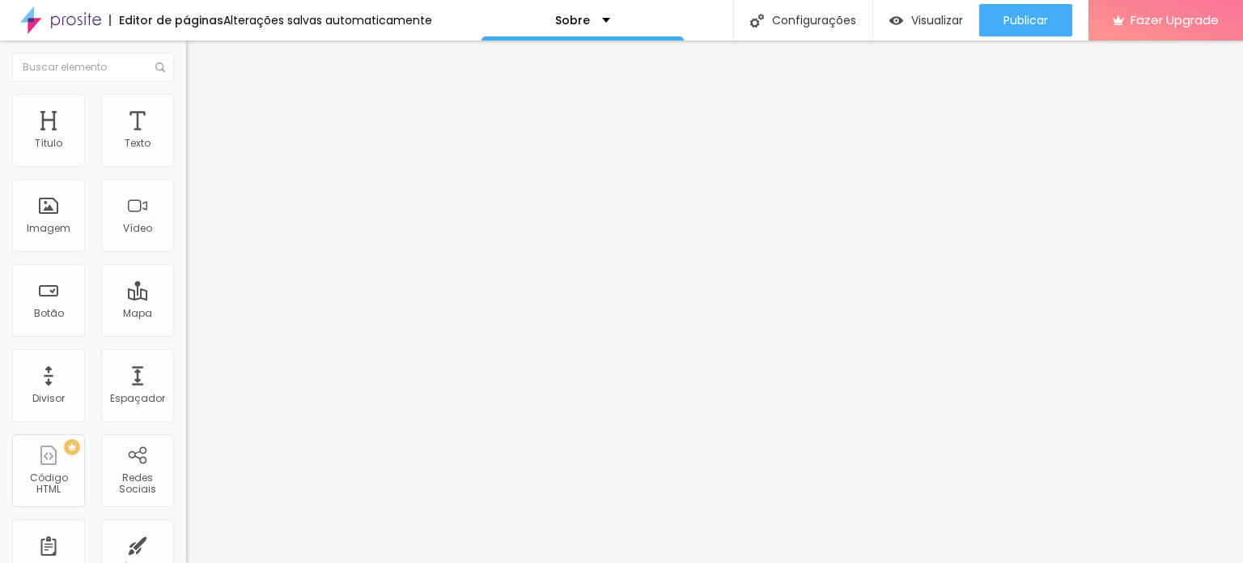
click at [201, 108] on span "Estilo" at bounding box center [213, 105] width 25 height 14
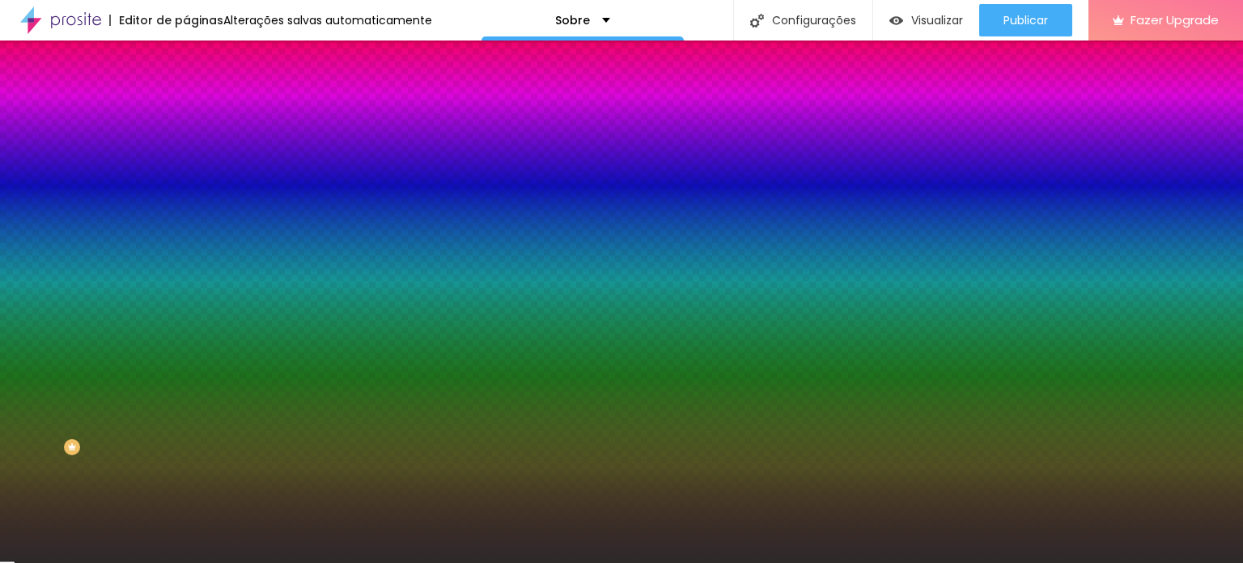
click at [186, 220] on div at bounding box center [279, 220] width 186 height 0
click at [166, 423] on div at bounding box center [621, 281] width 1243 height 563
click at [166, 430] on div at bounding box center [621, 281] width 1243 height 563
click at [163, 401] on div at bounding box center [621, 281] width 1243 height 563
click at [163, 390] on div at bounding box center [621, 281] width 1243 height 563
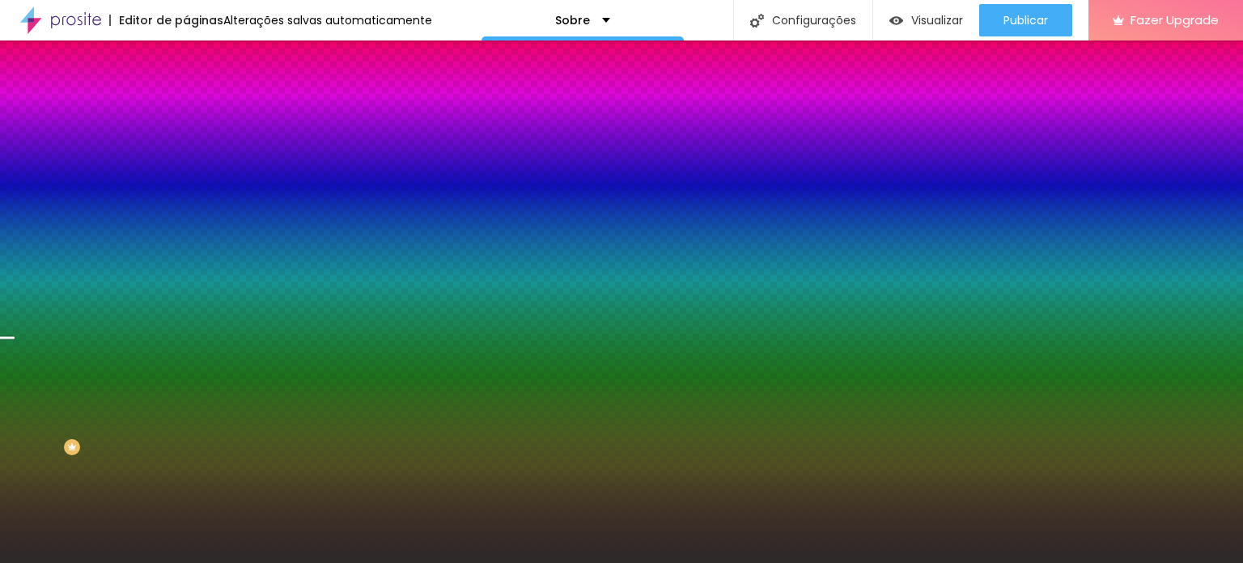
click at [162, 387] on div at bounding box center [621, 281] width 1243 height 563
click at [159, 371] on div at bounding box center [621, 281] width 1243 height 563
click at [162, 365] on div at bounding box center [621, 281] width 1243 height 563
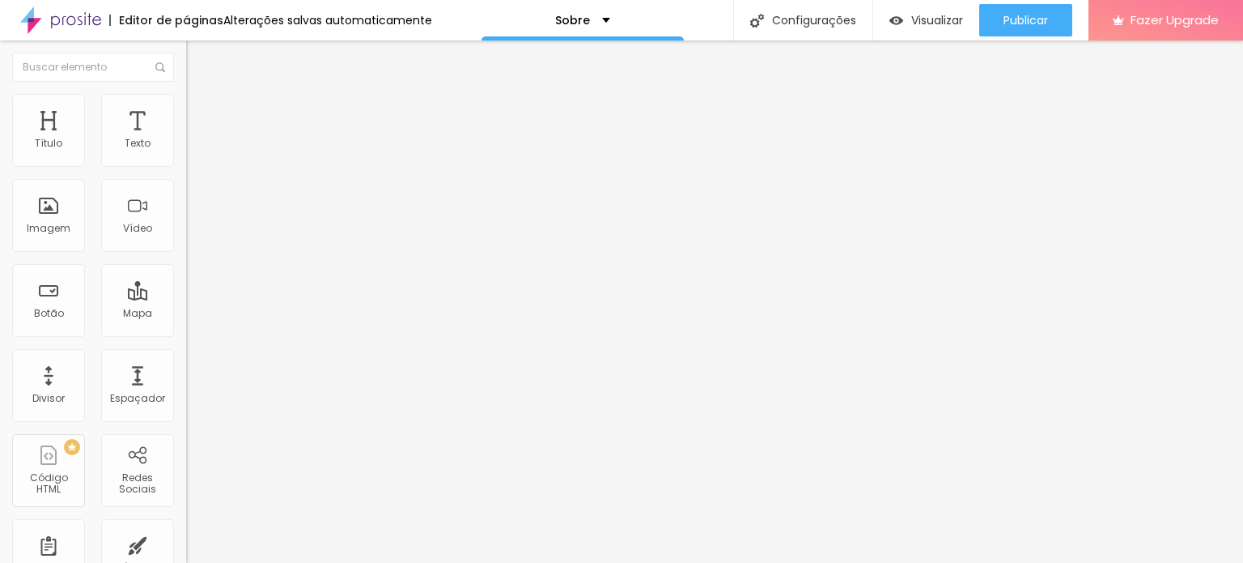
click at [201, 112] on span "Estilo" at bounding box center [213, 105] width 25 height 14
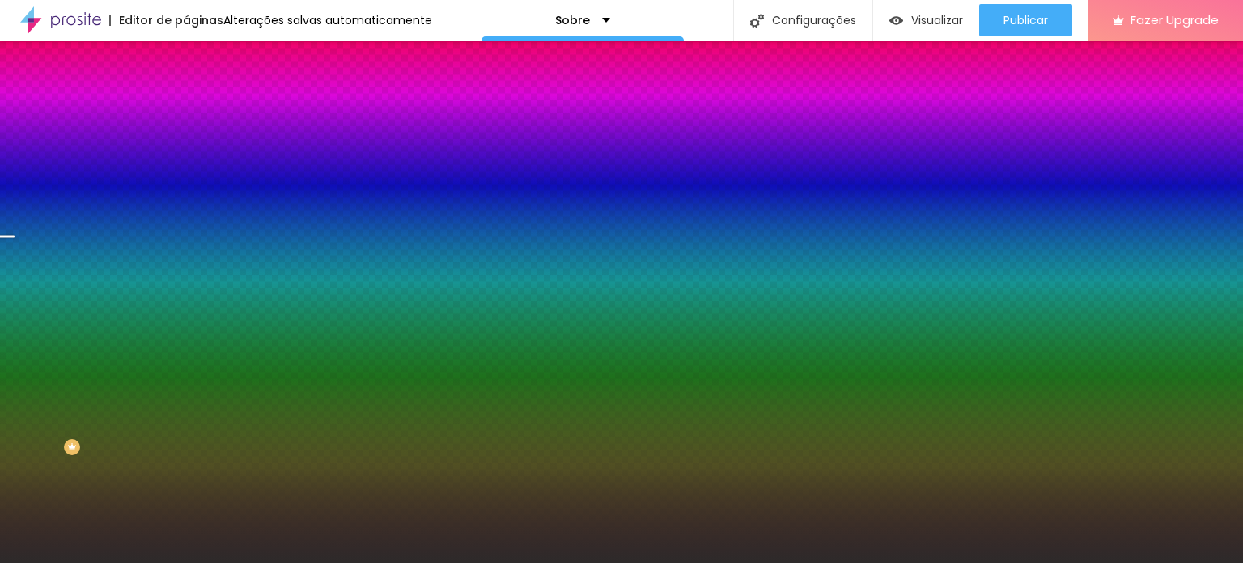
click at [186, 220] on div at bounding box center [279, 220] width 186 height 0
click at [163, 342] on div at bounding box center [621, 281] width 1243 height 563
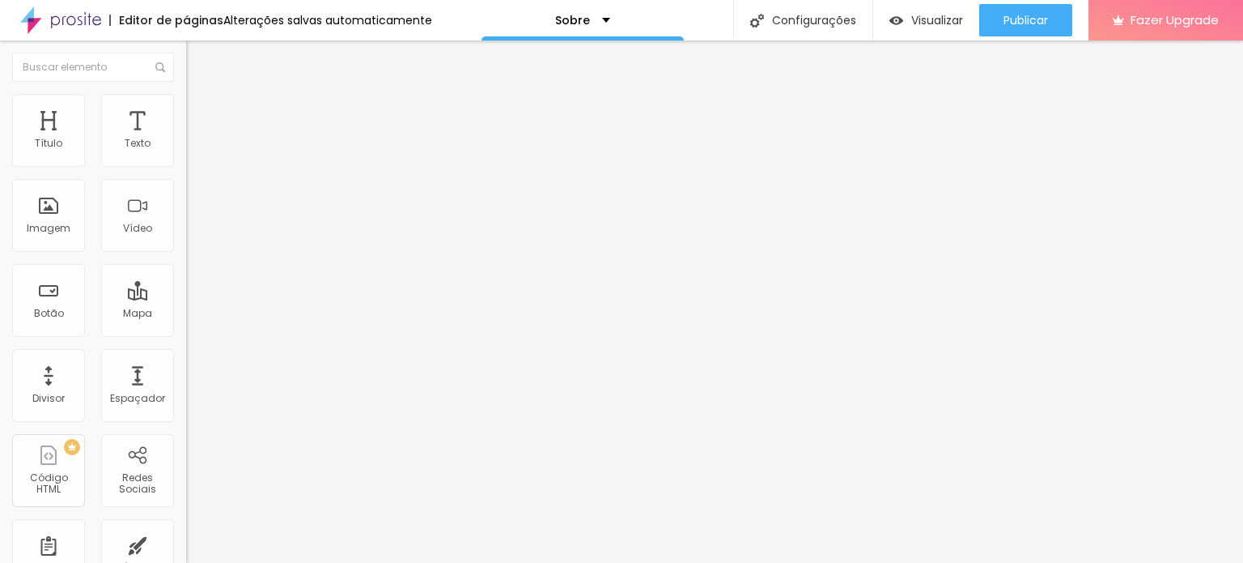
drag, startPoint x: 83, startPoint y: 104, endPoint x: 100, endPoint y: 129, distance: 29.2
click at [186, 104] on li "Estilo" at bounding box center [279, 102] width 186 height 16
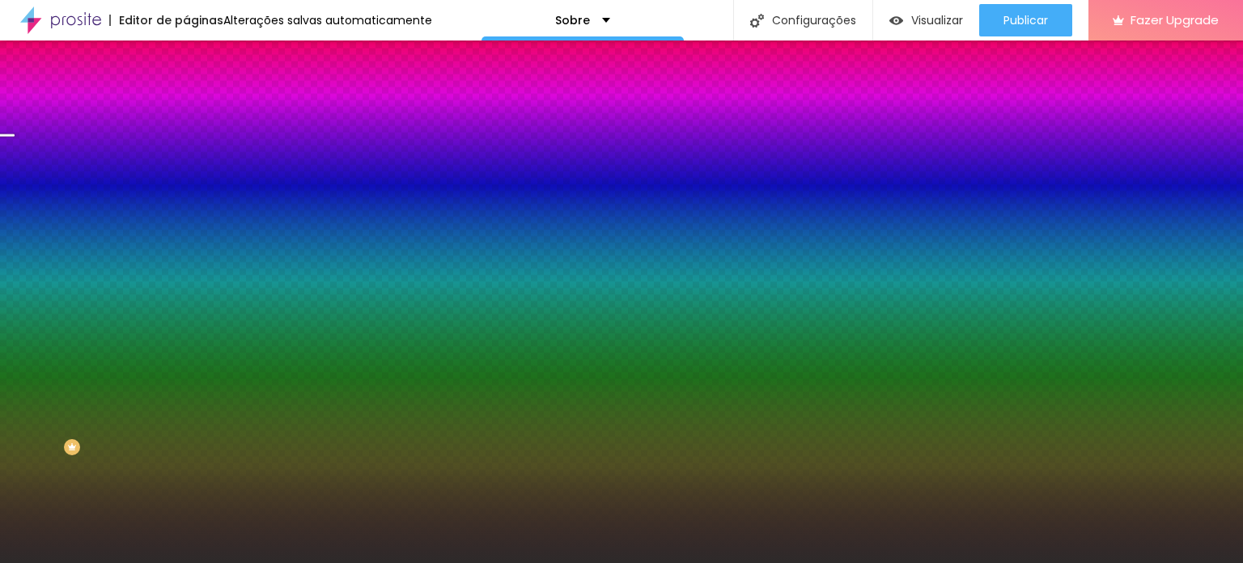
click at [186, 220] on div at bounding box center [279, 220] width 186 height 0
click at [162, 338] on div at bounding box center [621, 281] width 1243 height 563
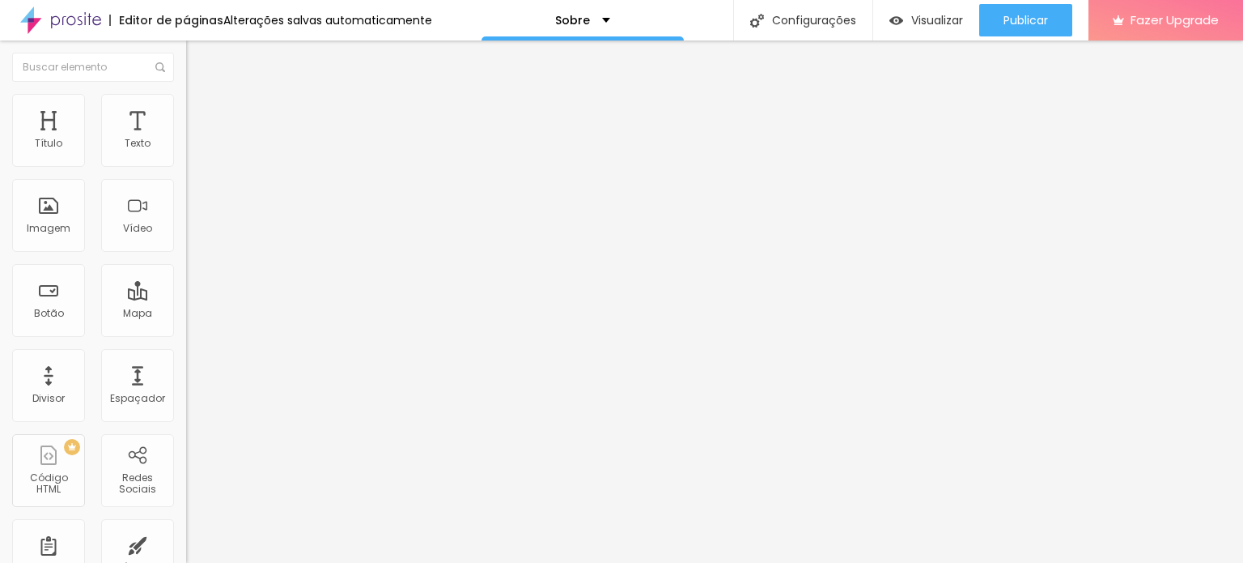
click at [186, 139] on span "Trocar imagem" at bounding box center [230, 132] width 88 height 14
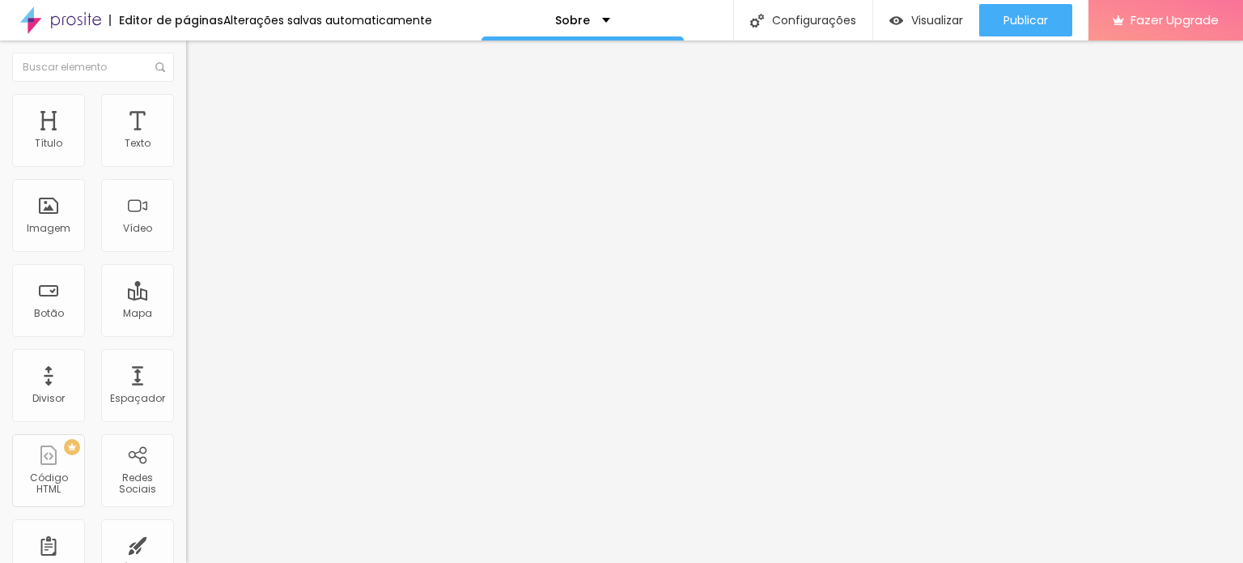
click at [186, 253] on span "Original" at bounding box center [205, 247] width 39 height 14
click at [186, 104] on img at bounding box center [193, 101] width 15 height 15
type input "95"
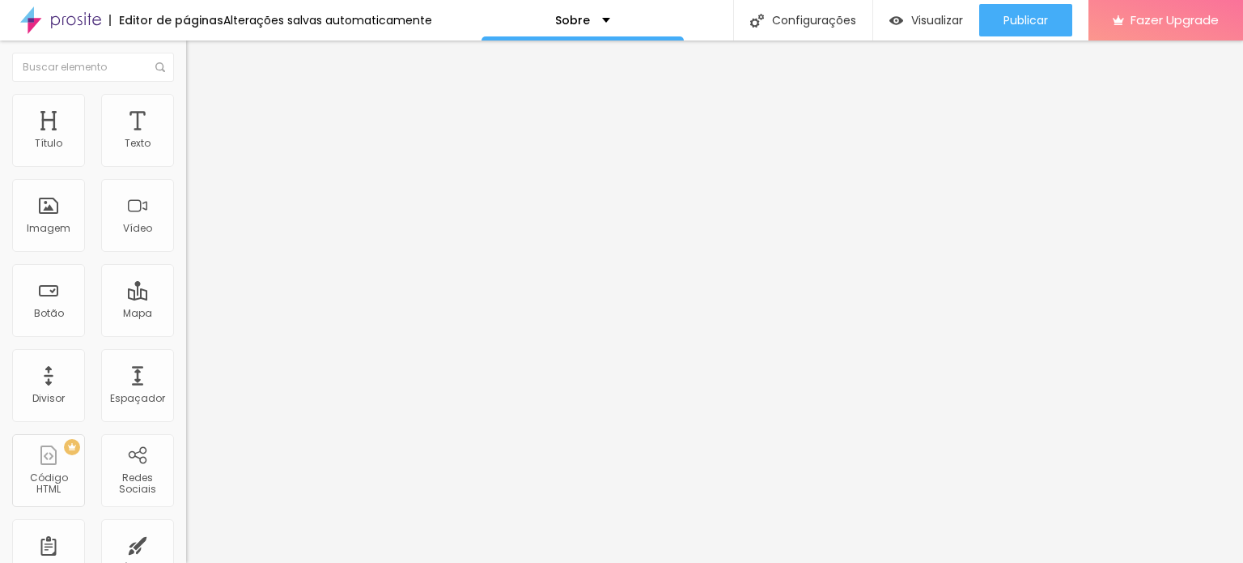
type input "90"
type input "85"
type input "80"
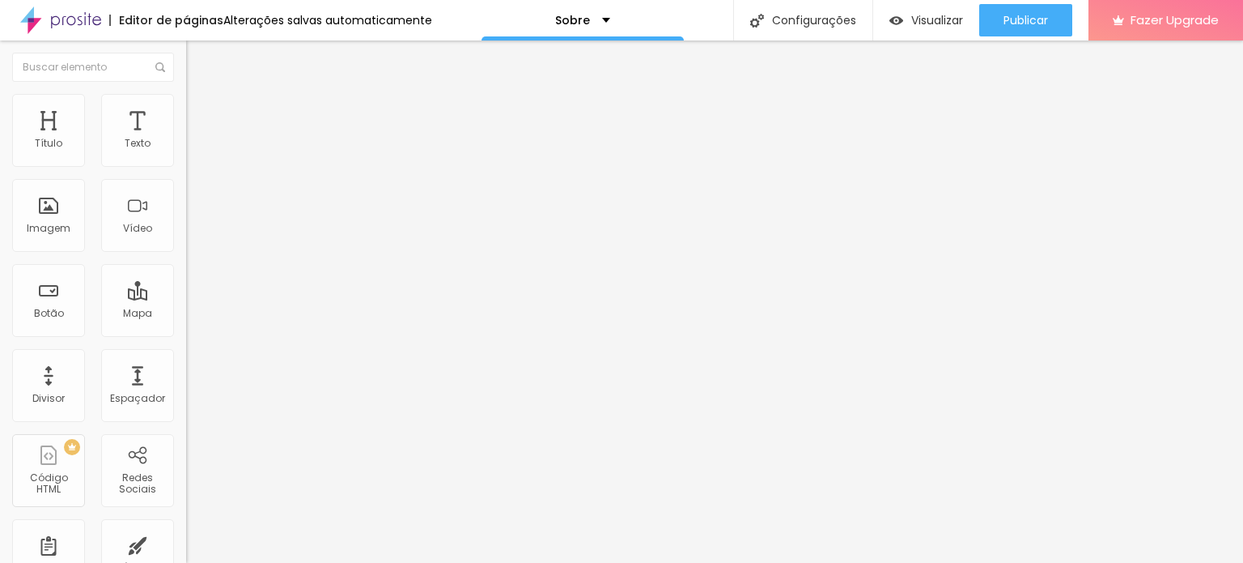
type input "80"
type input "75"
type input "70"
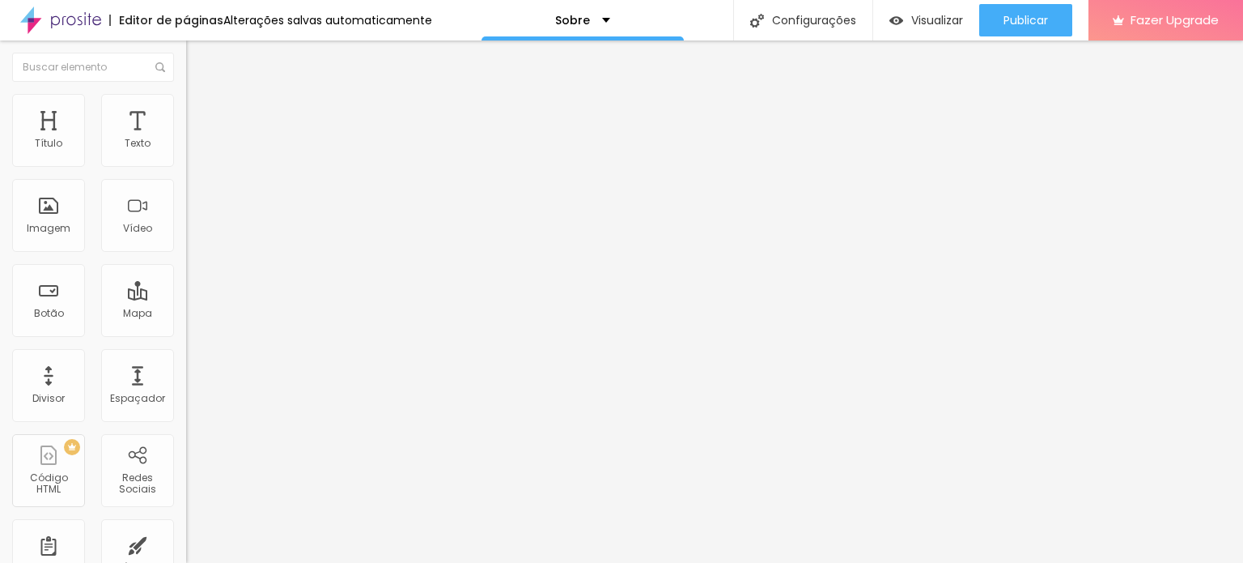
type input "65"
drag, startPoint x: 163, startPoint y: 172, endPoint x: 108, endPoint y: 170, distance: 54.3
type input "65"
click at [186, 166] on input "range" at bounding box center [238, 159] width 104 height 13
type input "18"
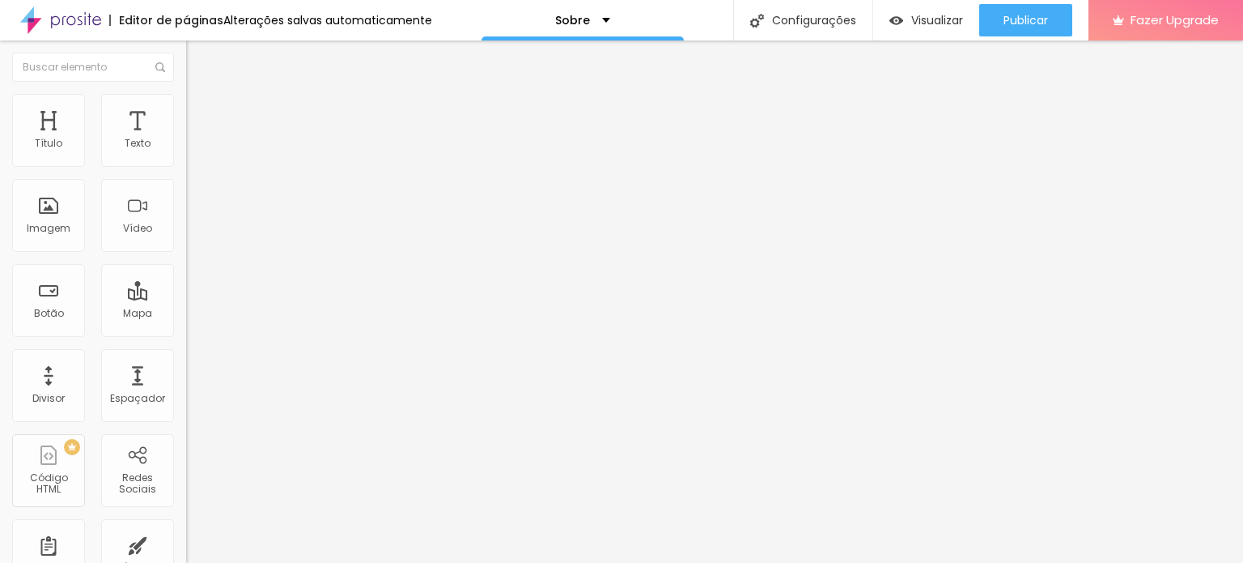
type input "18"
type input "16"
type input "19"
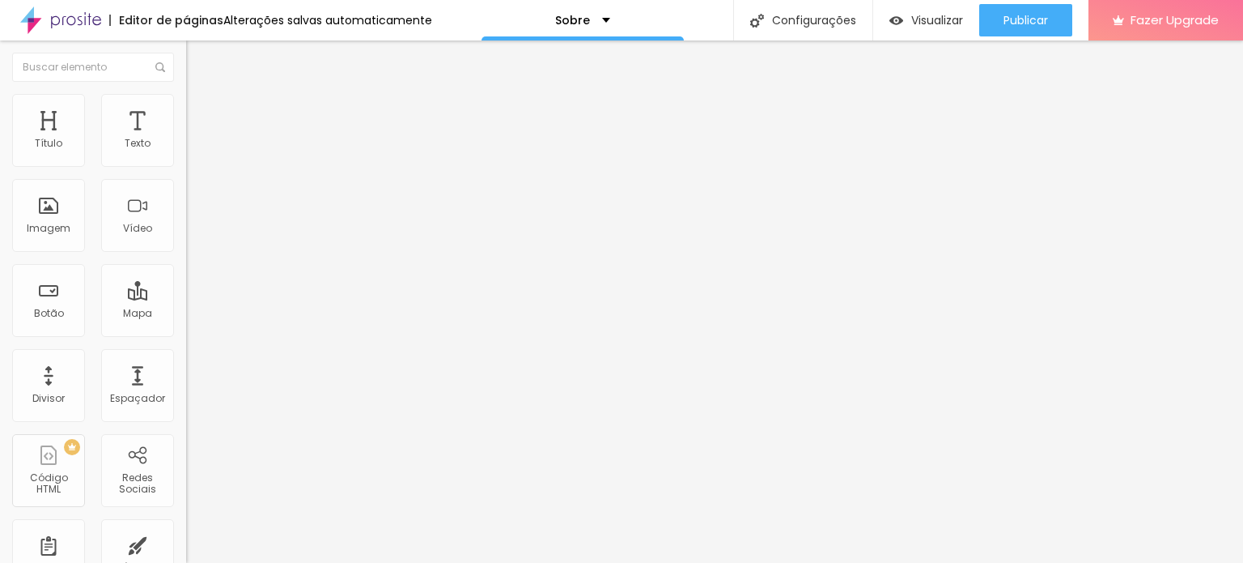
type input "17"
type input "16"
type input "12"
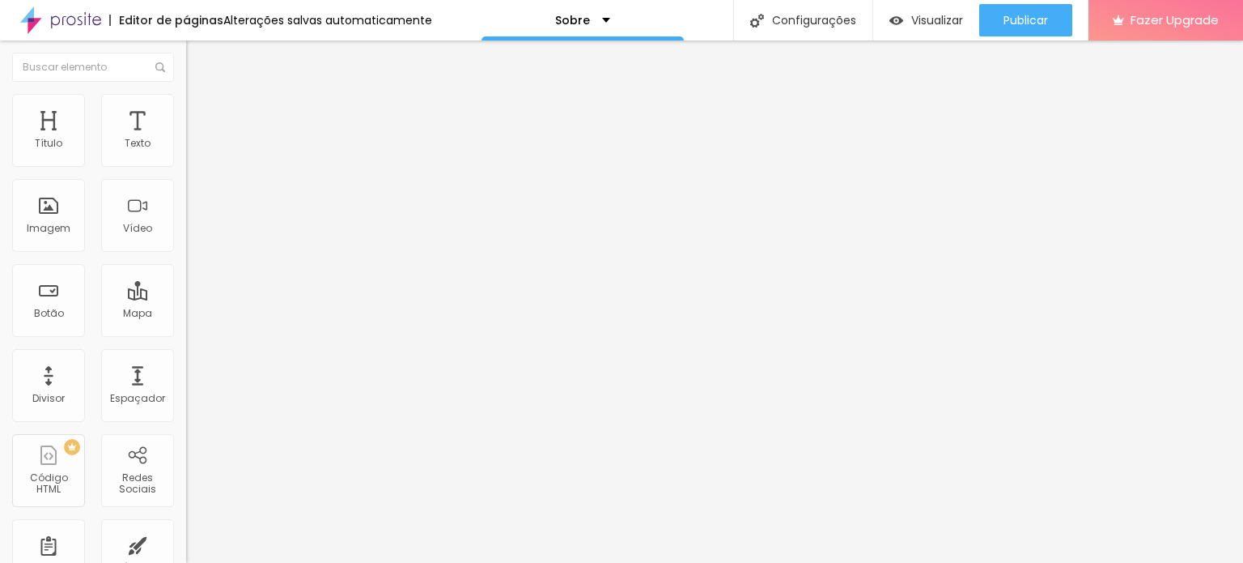
type input "12"
type input "9"
type input "7"
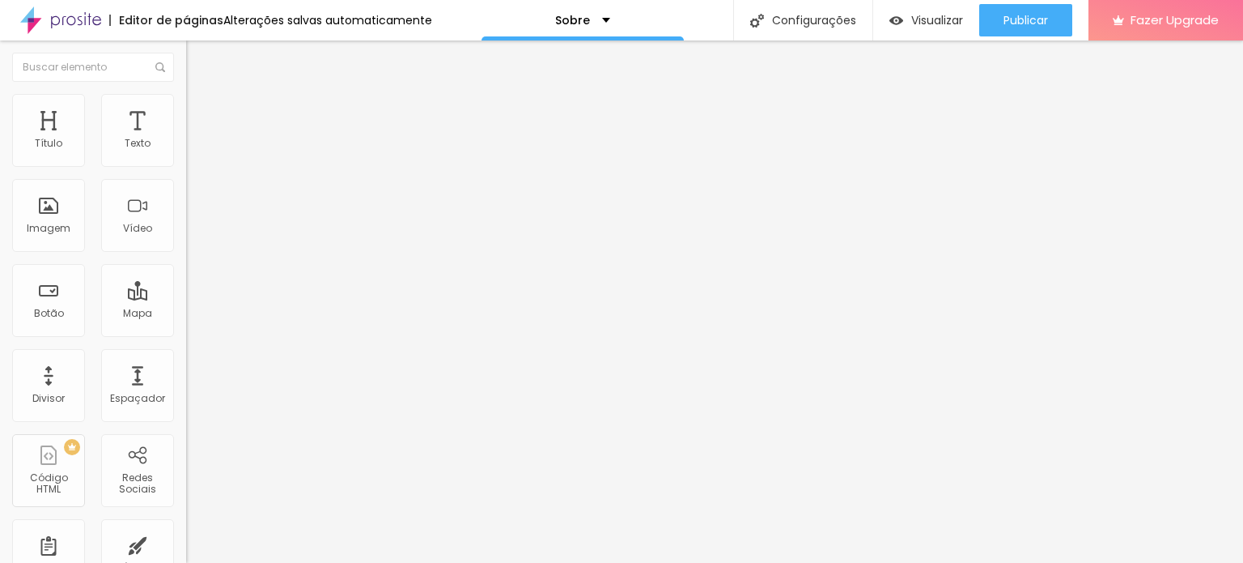
type input "6"
click at [186, 355] on input "range" at bounding box center [238, 361] width 104 height 13
click at [131, 110] on div "Texto" at bounding box center [137, 130] width 73 height 73
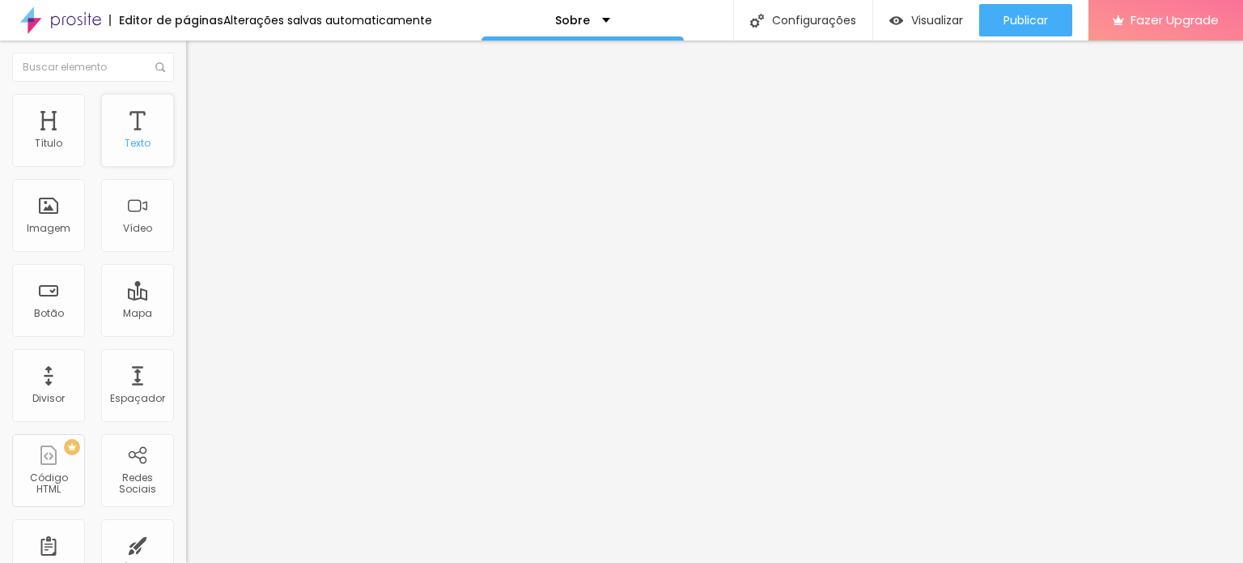
click at [122, 129] on div "Texto" at bounding box center [137, 130] width 73 height 73
click at [116, 388] on div "Espaçador" at bounding box center [137, 385] width 73 height 73
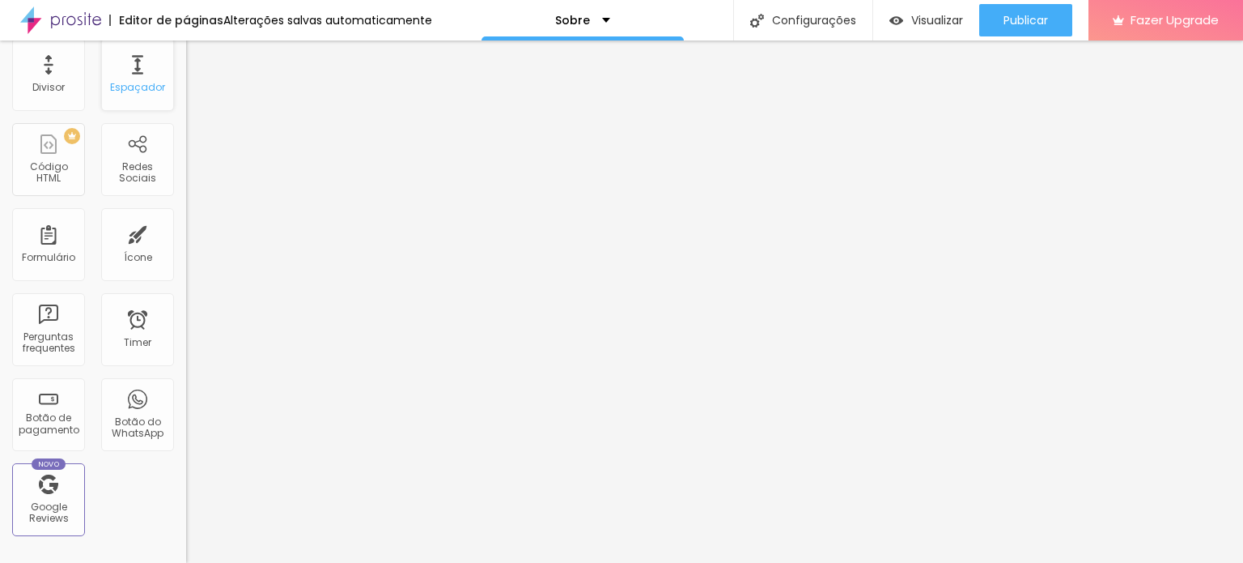
scroll to position [324, 0]
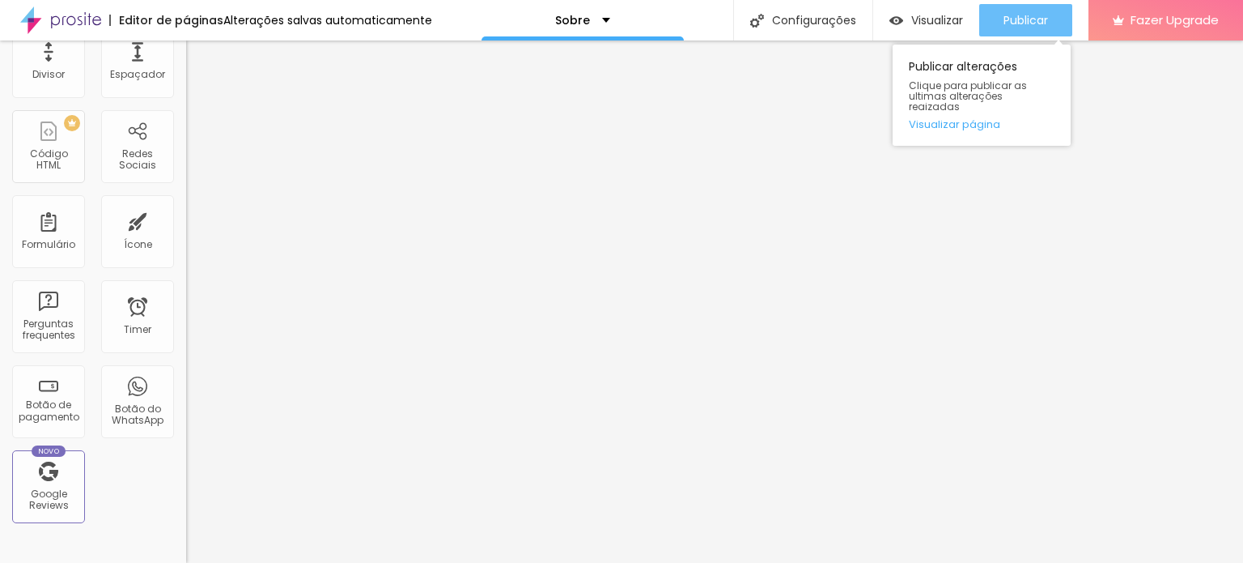
click at [1000, 28] on button "Publicar" at bounding box center [1025, 20] width 93 height 32
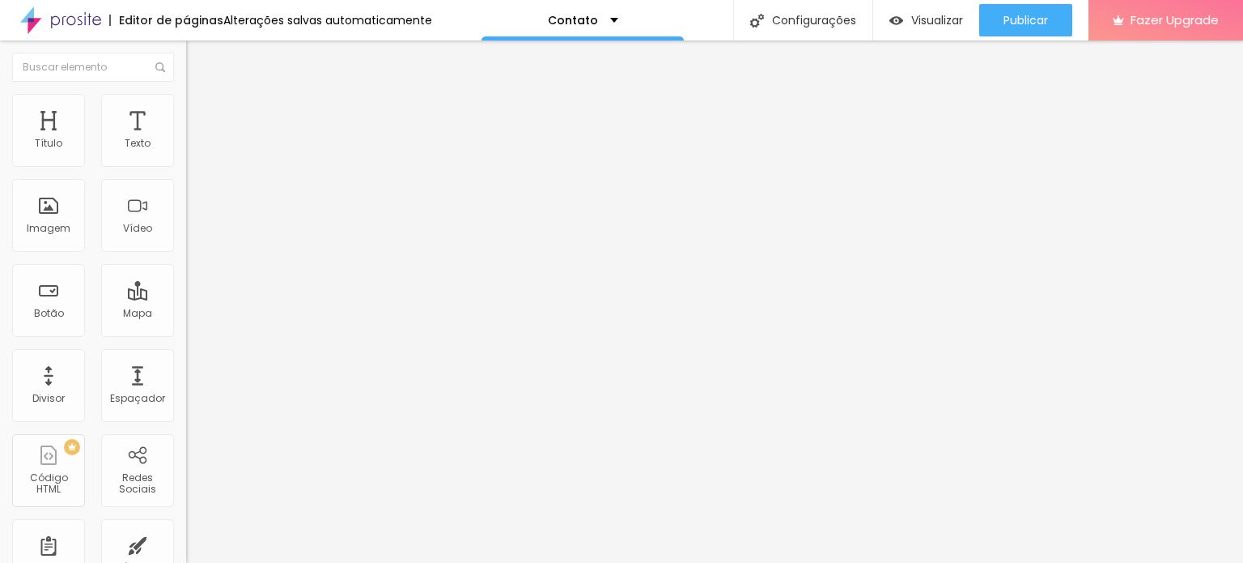
click at [197, 158] on div "Contato" at bounding box center [279, 150] width 165 height 15
click at [81, 562] on div "Contato" at bounding box center [81, 574] width 154 height 10
click at [197, 158] on div "Contato" at bounding box center [279, 150] width 165 height 15
click at [96, 562] on div "Contato" at bounding box center [81, 574] width 154 height 10
click at [186, 163] on div "Contato" at bounding box center [279, 150] width 186 height 28
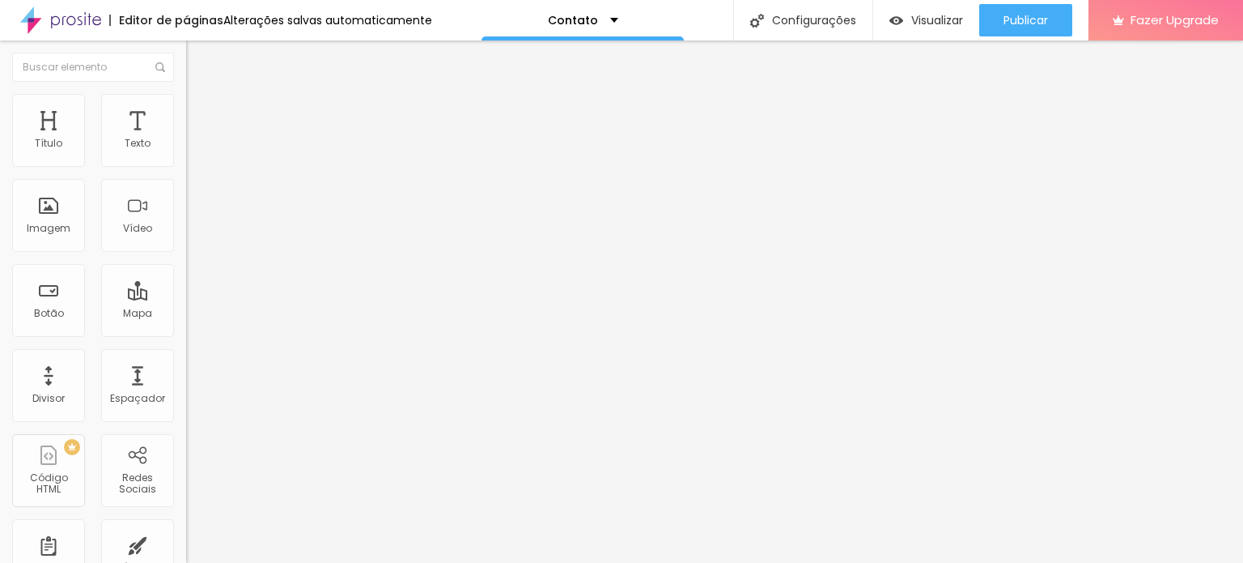
click at [198, 60] on img "button" at bounding box center [204, 59] width 13 height 13
click at [198, 53] on img "button" at bounding box center [204, 59] width 13 height 13
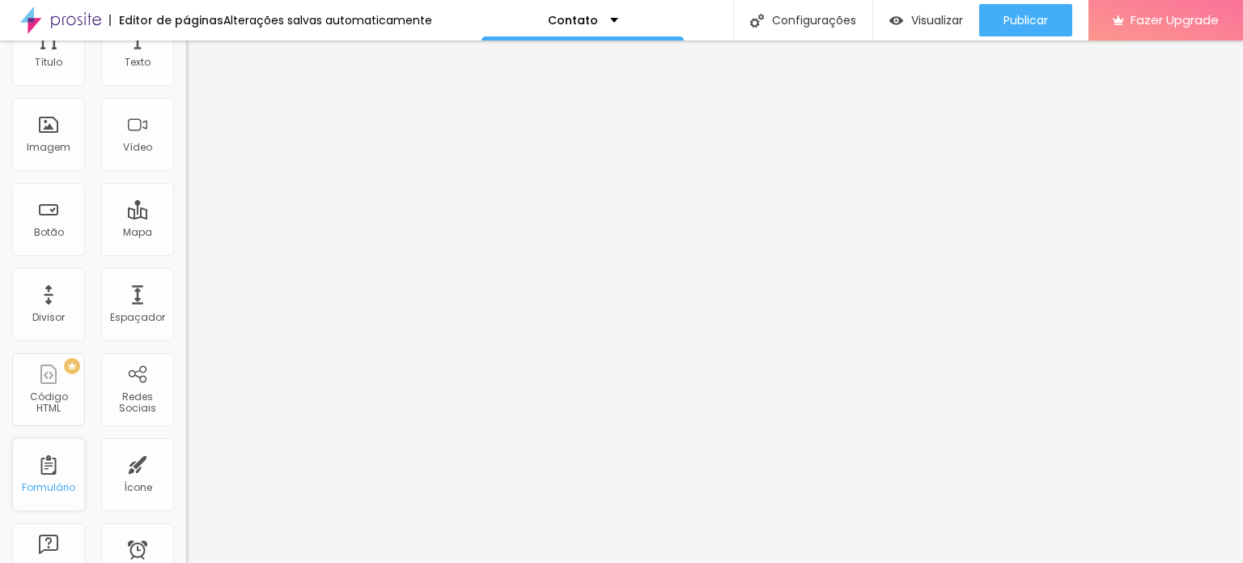
click at [62, 470] on div "Formulário" at bounding box center [48, 474] width 73 height 73
click at [51, 461] on div "Formulário" at bounding box center [48, 474] width 73 height 73
click at [40, 474] on div "Formulário" at bounding box center [48, 474] width 73 height 73
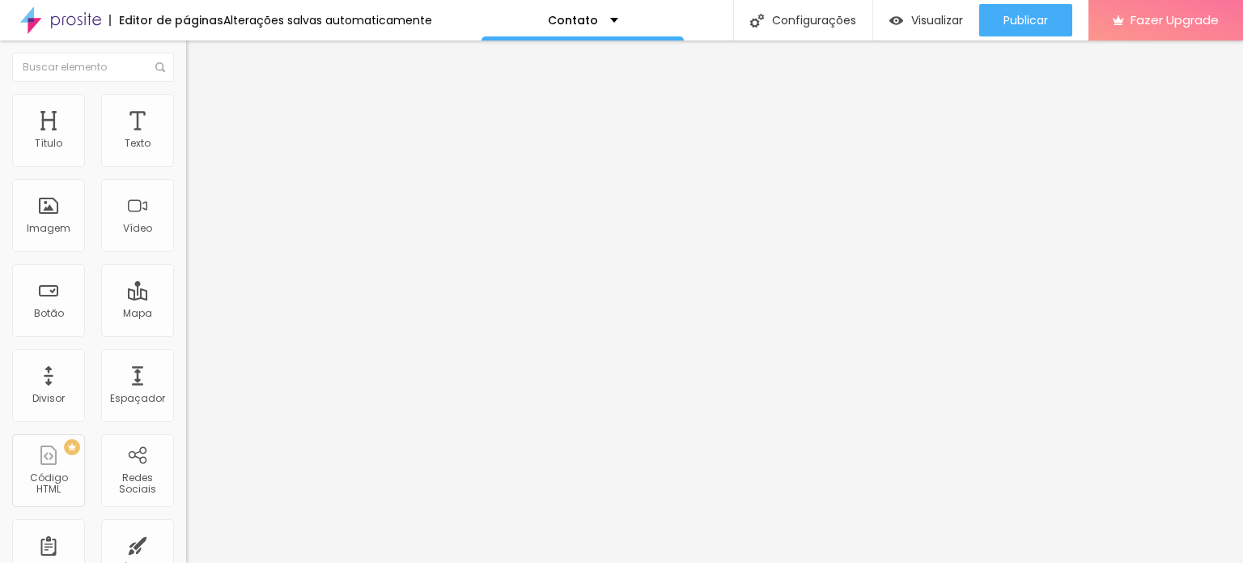
click at [186, 163] on img at bounding box center [191, 168] width 10 height 10
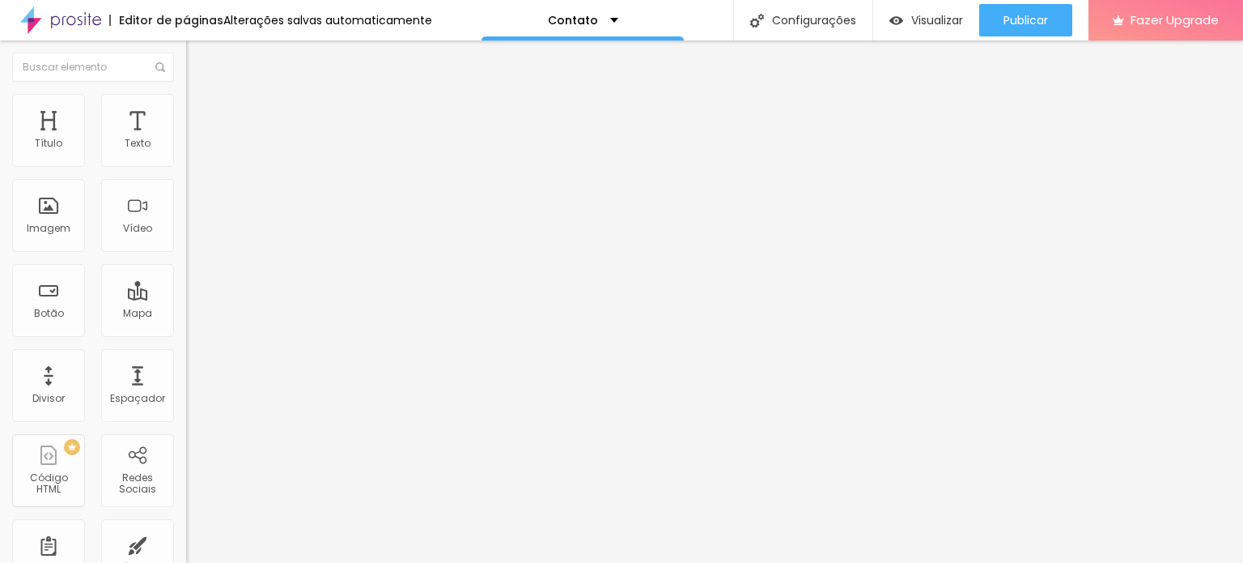
type input "camilaalbino.sales@gmail.com"
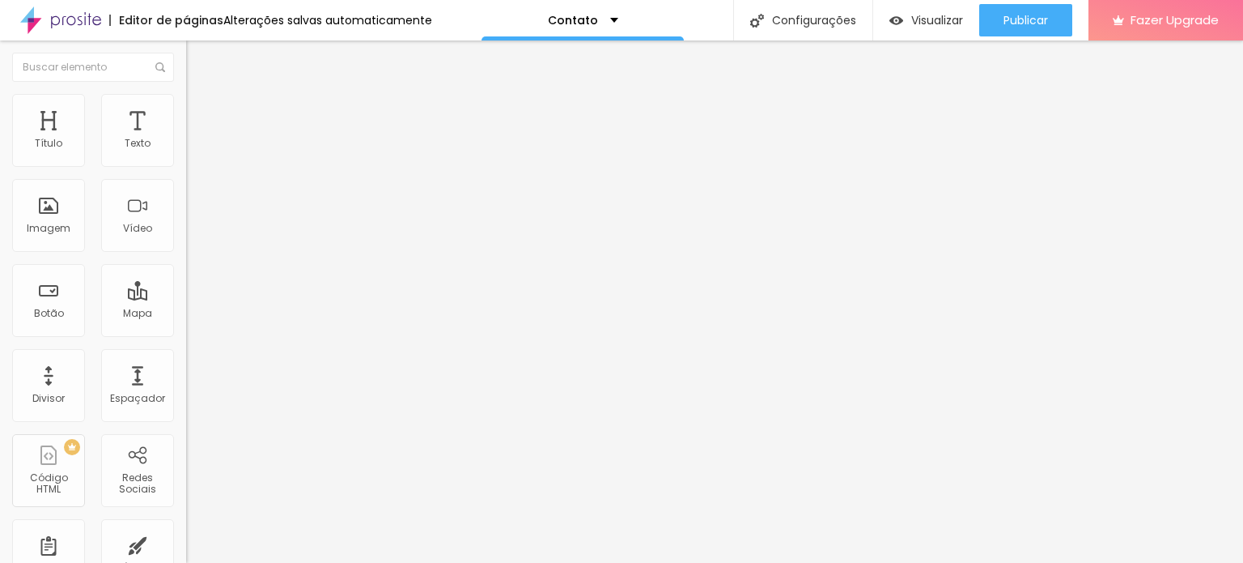
drag, startPoint x: 534, startPoint y: 208, endPoint x: 325, endPoint y: 210, distance: 208.8
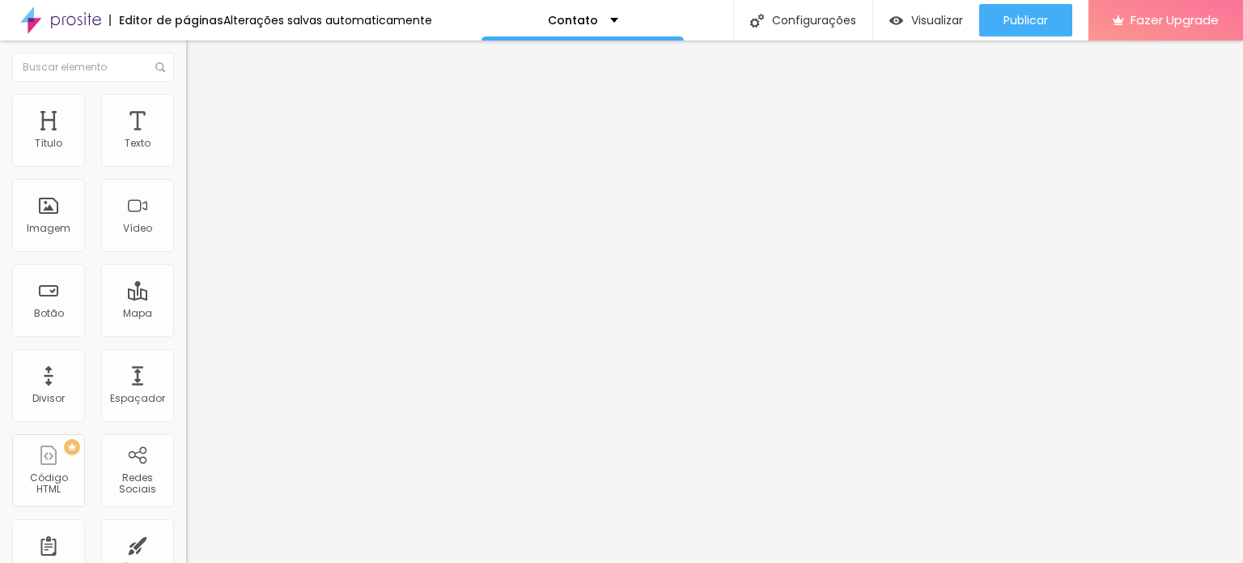
click at [186, 163] on img at bounding box center [191, 168] width 10 height 10
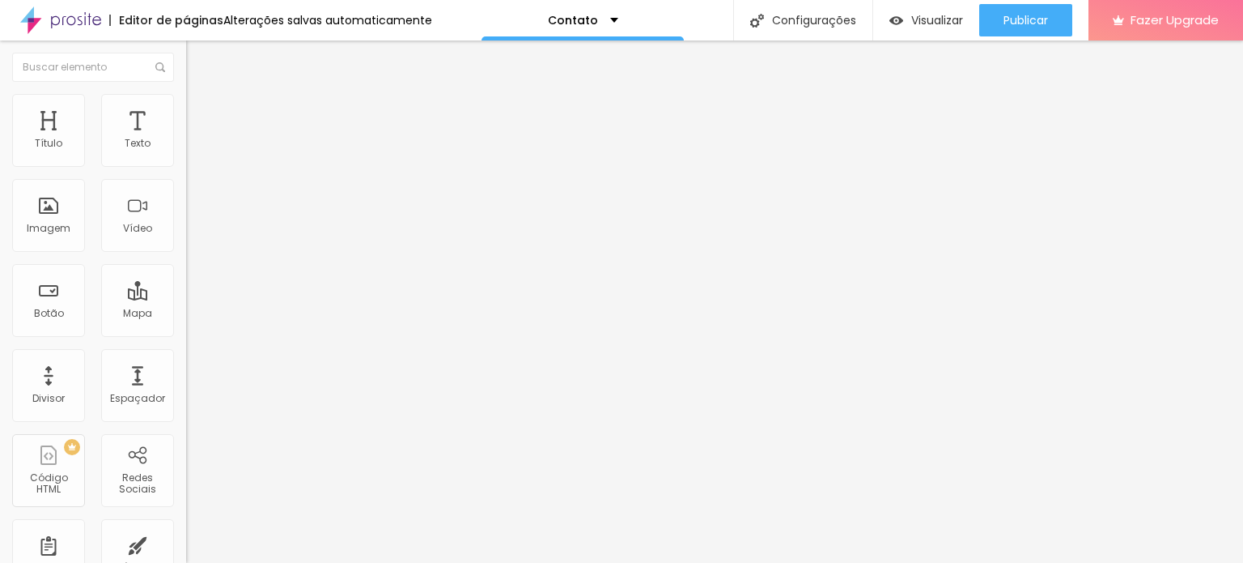
scroll to position [62, 0]
drag, startPoint x: 358, startPoint y: 346, endPoint x: 356, endPoint y: 293, distance: 52.6
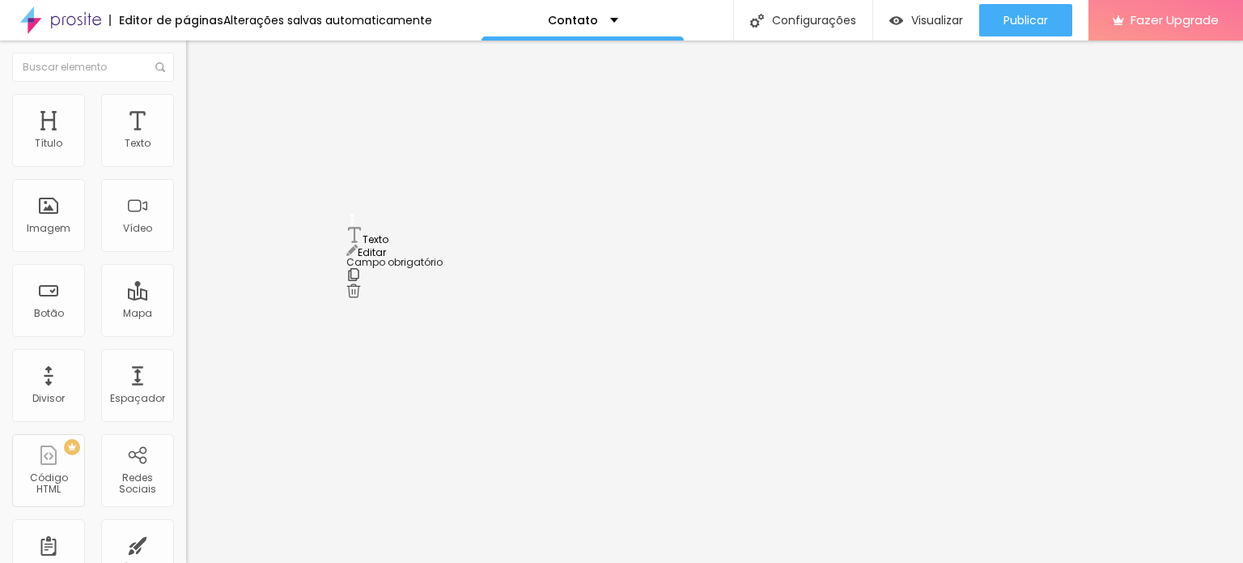
drag, startPoint x: 351, startPoint y: 345, endPoint x: 347, endPoint y: 238, distance: 106.9
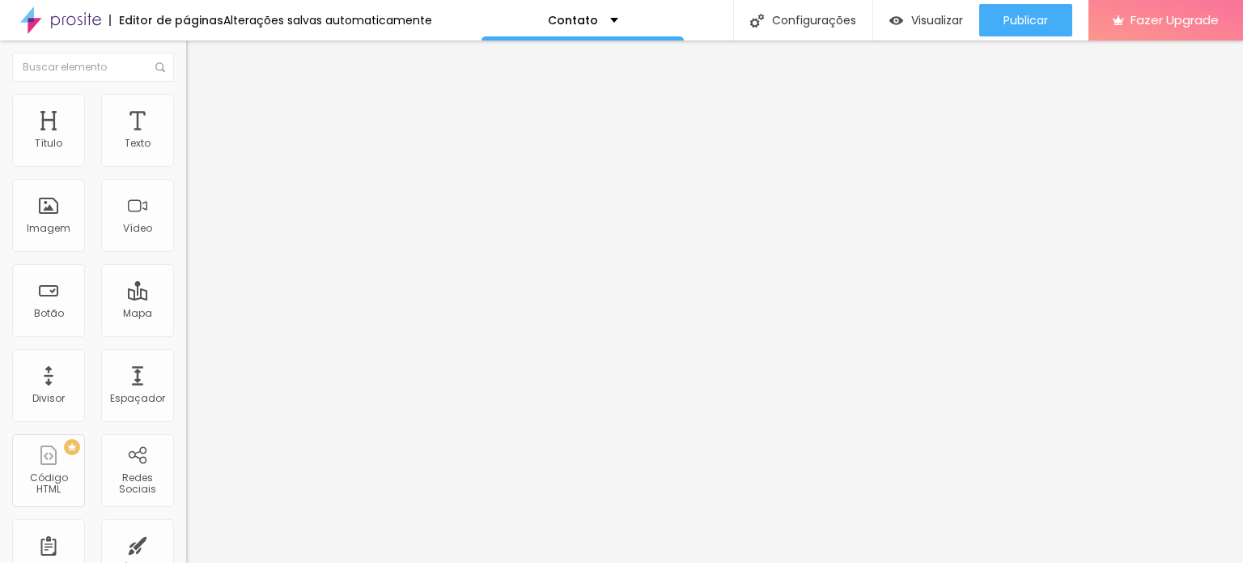
click at [186, 104] on li "Estilo" at bounding box center [279, 102] width 186 height 16
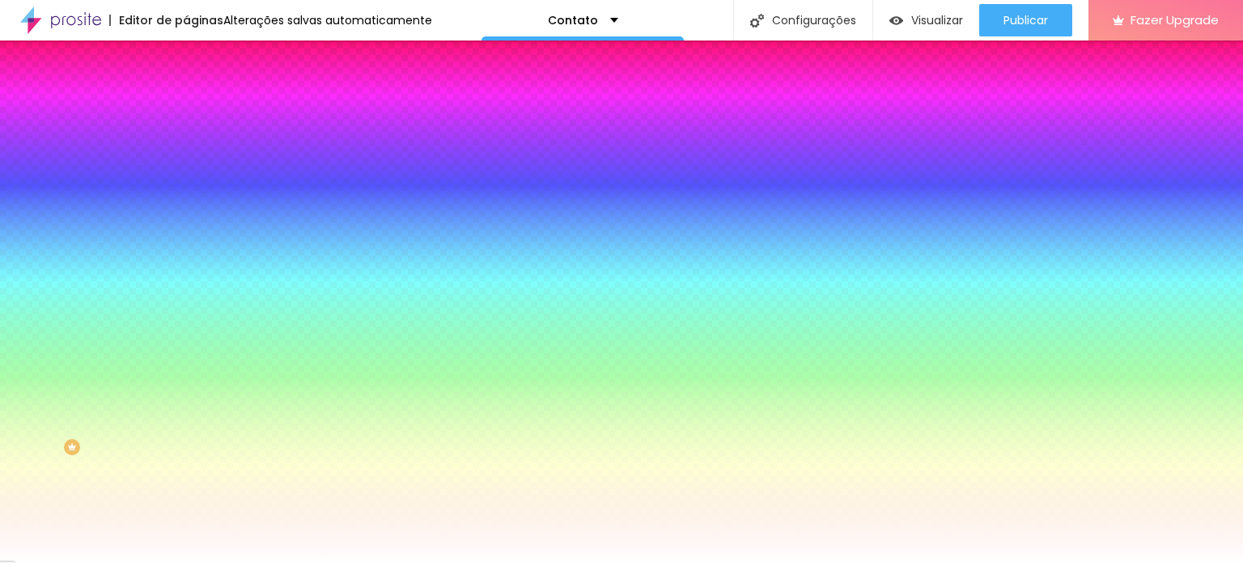
click at [186, 220] on div at bounding box center [279, 220] width 186 height 0
click at [32, 430] on div at bounding box center [621, 281] width 1243 height 563
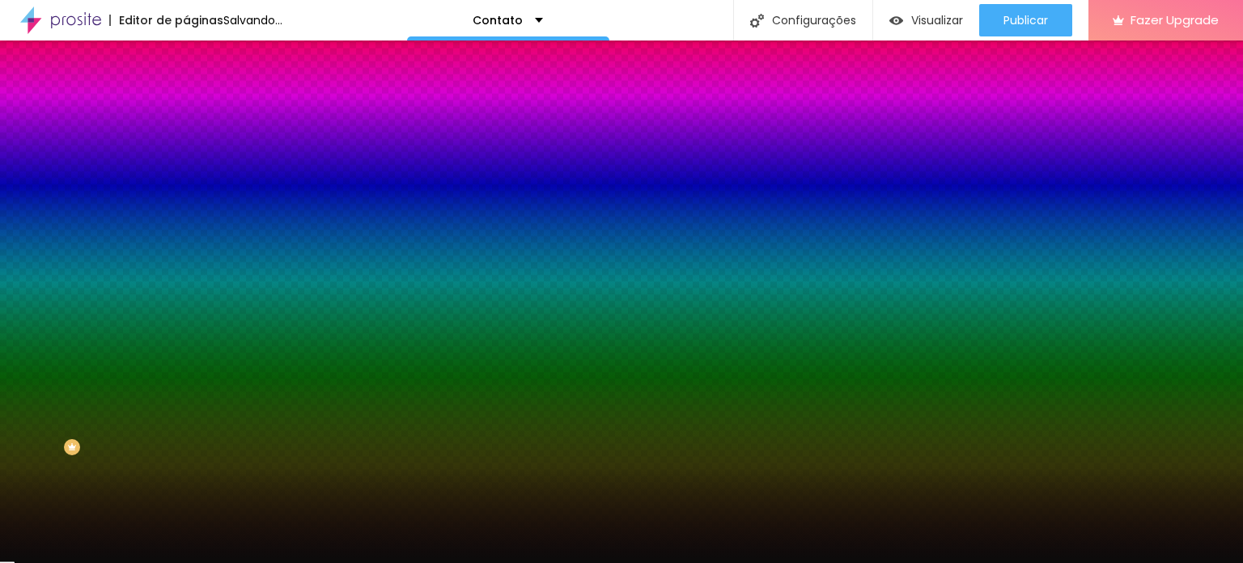
type input "#0B0B0B"
click at [161, 333] on div at bounding box center [621, 281] width 1243 height 563
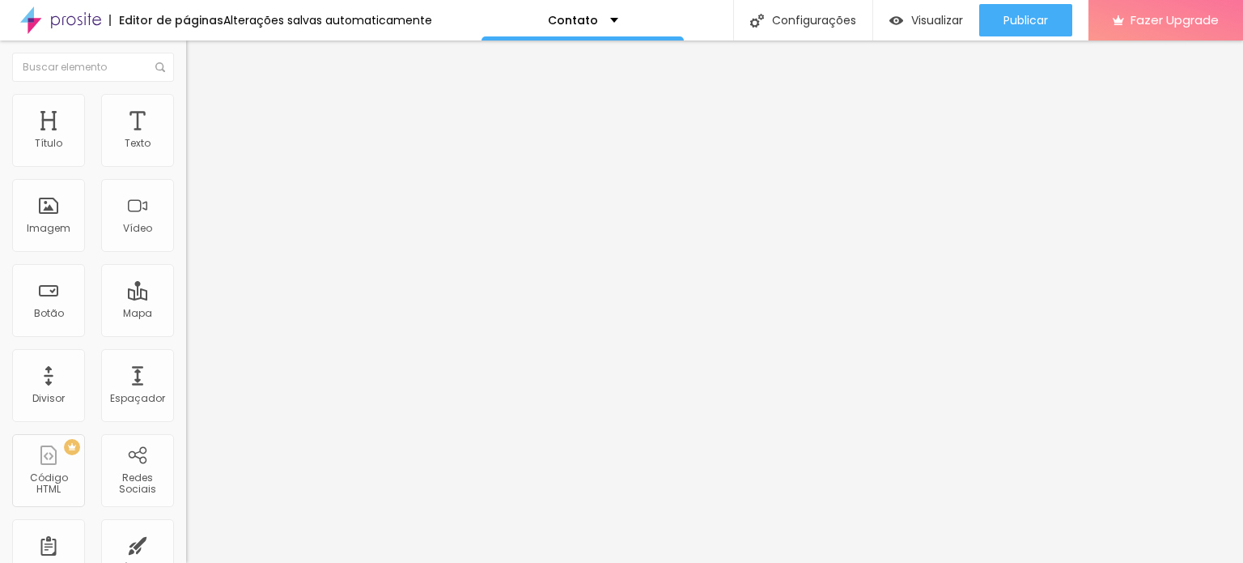
click at [186, 103] on img at bounding box center [193, 101] width 15 height 15
click at [201, 96] on span "Conteúdo" at bounding box center [226, 89] width 50 height 14
click at [201, 125] on span "Estilo" at bounding box center [213, 118] width 25 height 14
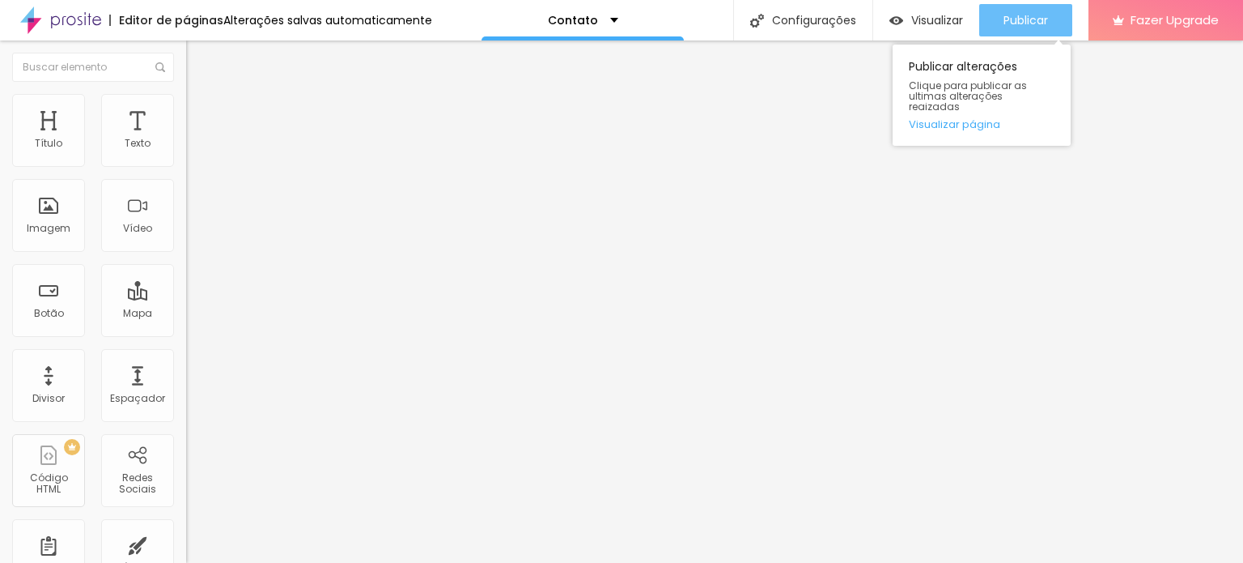
click at [996, 23] on button "Publicar" at bounding box center [1025, 20] width 93 height 32
